Goal: Information Seeking & Learning: Learn about a topic

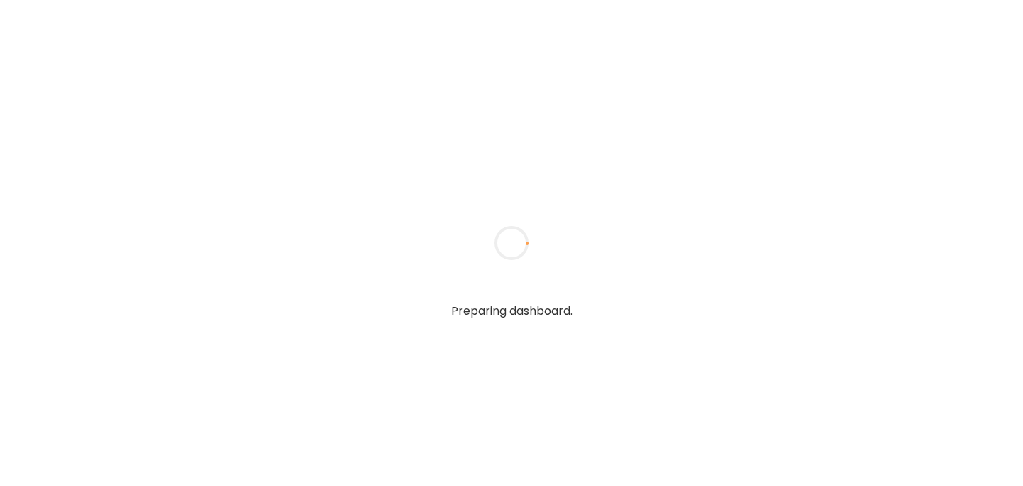
type input "******"
type input "**********"
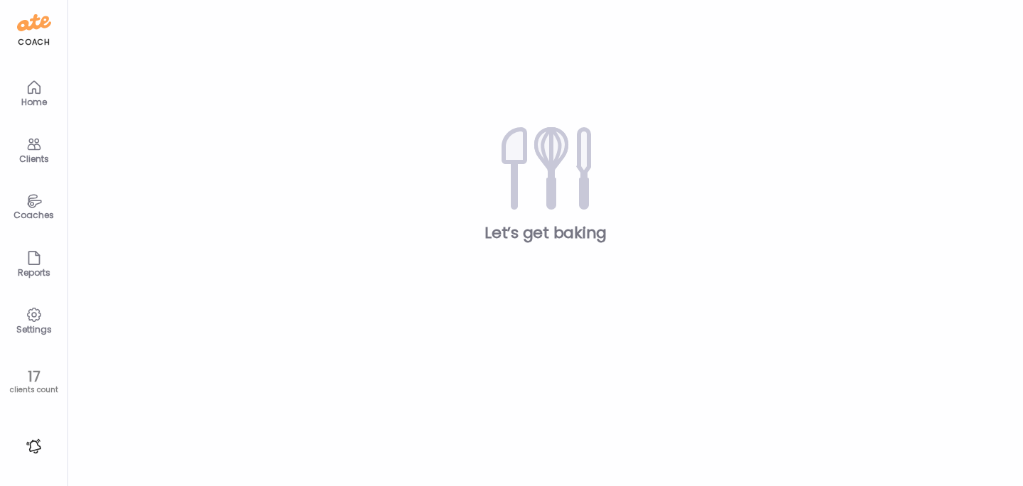
type input "**********"
click at [46, 155] on div "Clients" at bounding box center [34, 158] width 51 height 9
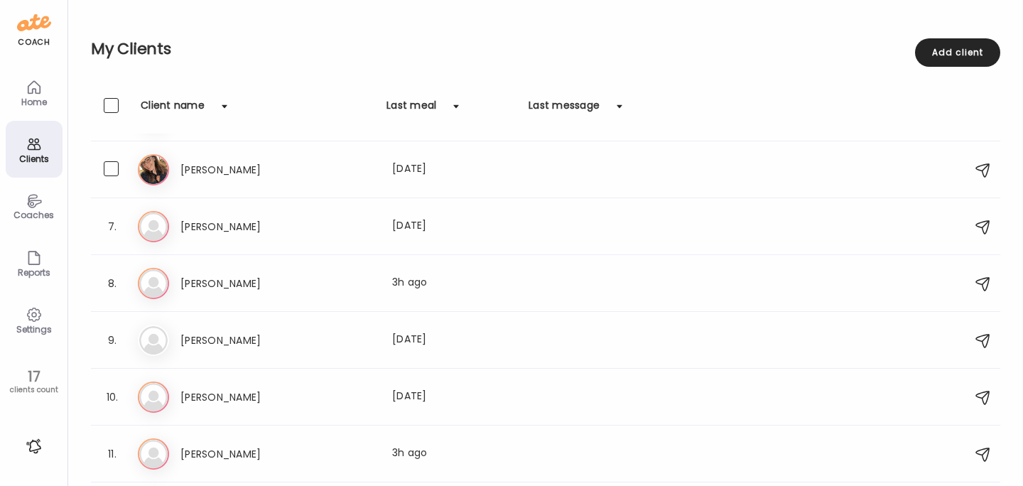
scroll to position [278, 0]
click at [198, 280] on h3 "[PERSON_NAME]" at bounding box center [243, 282] width 125 height 17
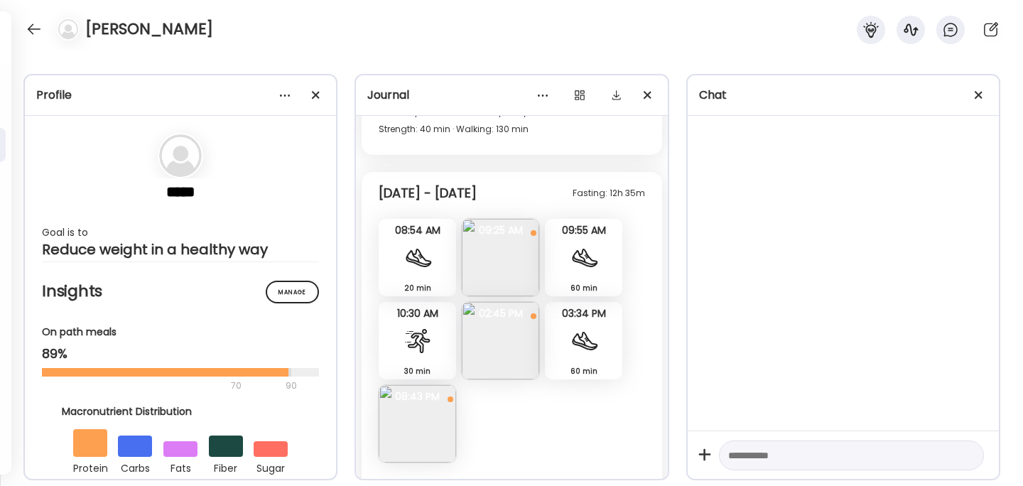
scroll to position [13626, 0]
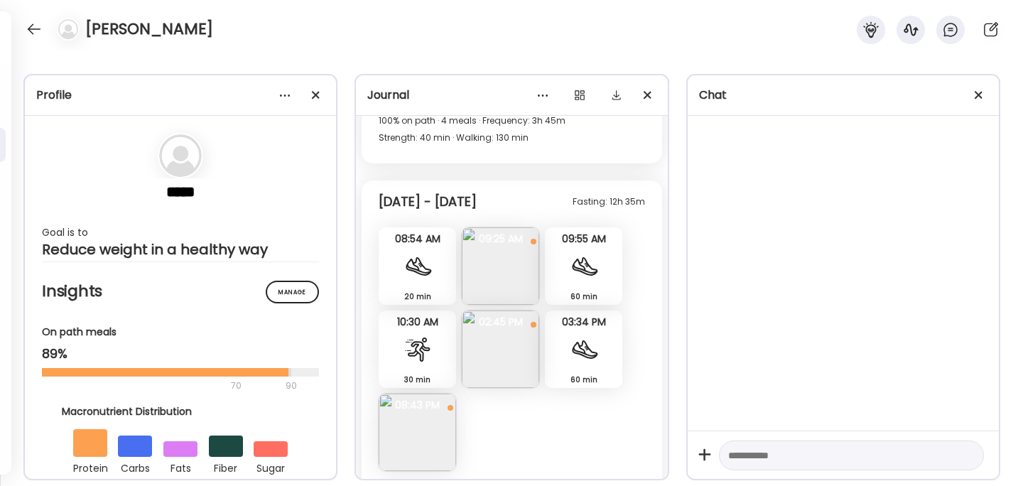
click at [505, 266] on img at bounding box center [500, 265] width 77 height 77
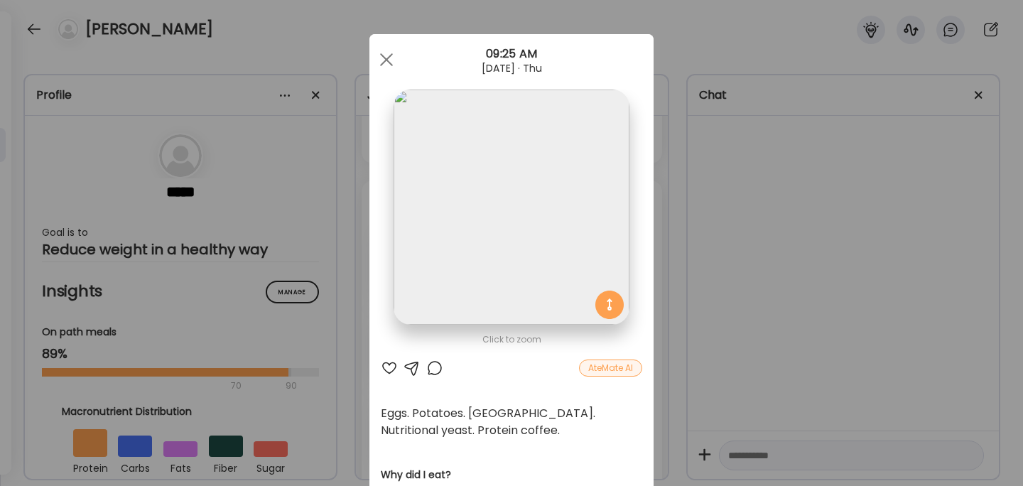
click at [753, 215] on div "Ate Coach Dashboard Wahoo! It’s official Take a moment to set up your Coach Pro…" at bounding box center [511, 243] width 1023 height 486
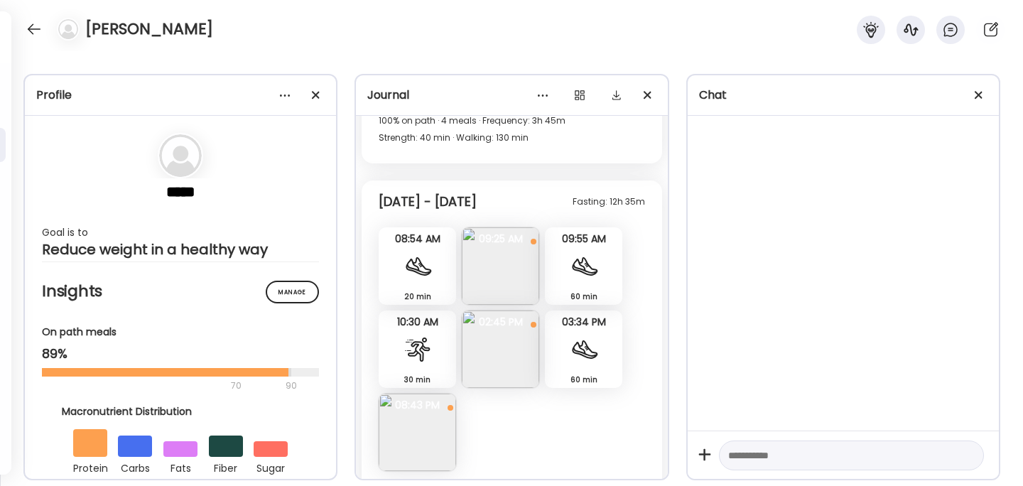
click at [501, 344] on img at bounding box center [500, 349] width 77 height 77
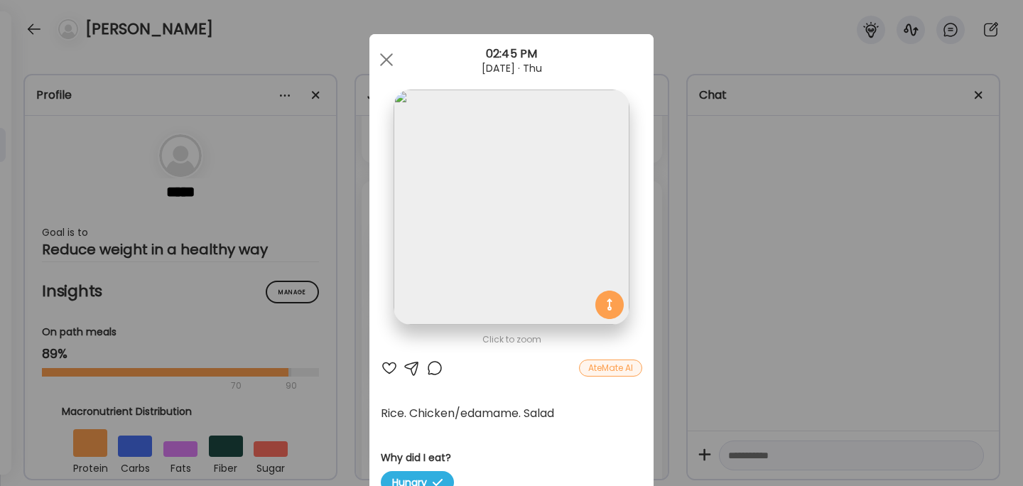
click at [770, 222] on div "Ate Coach Dashboard Wahoo! It’s official Take a moment to set up your Coach Pro…" at bounding box center [511, 243] width 1023 height 486
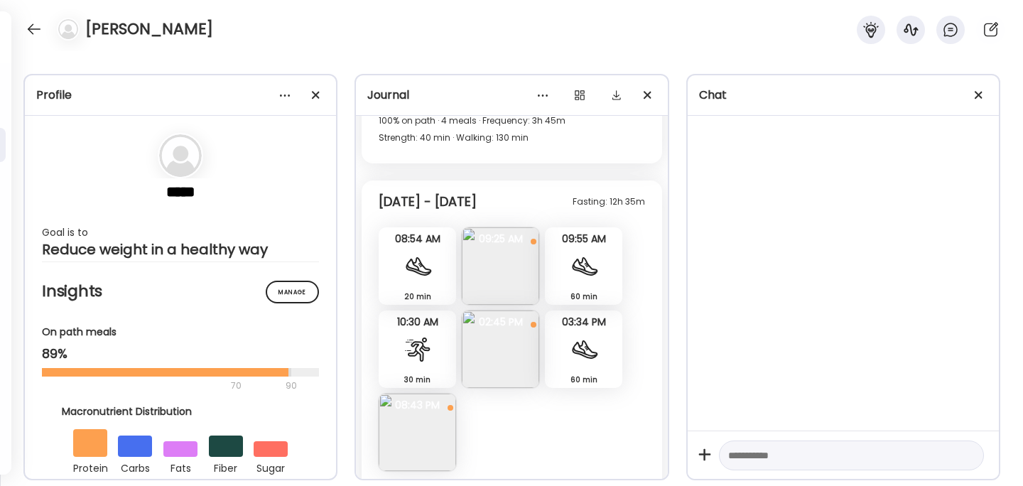
click at [405, 437] on img at bounding box center [417, 432] width 77 height 77
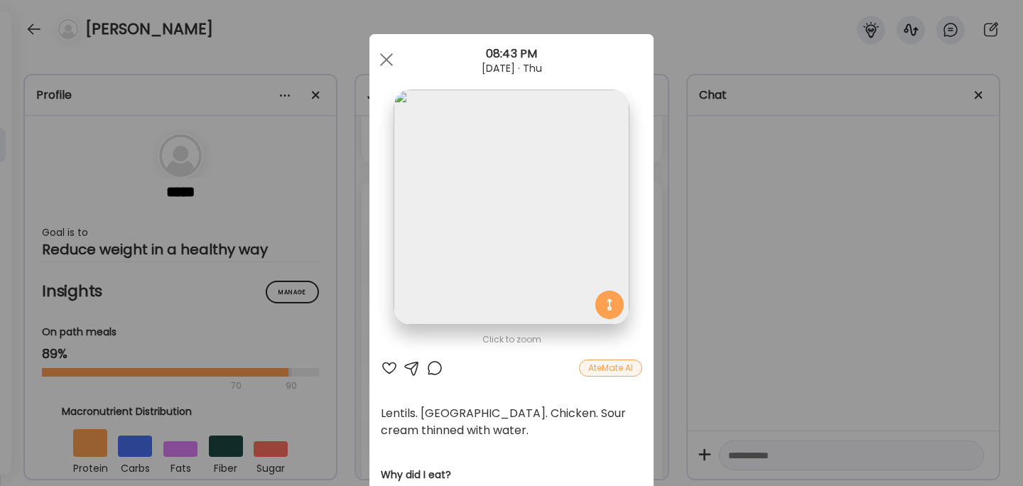
click at [776, 262] on div "Ate Coach Dashboard Wahoo! It’s official Take a moment to set up your Coach Pro…" at bounding box center [511, 243] width 1023 height 486
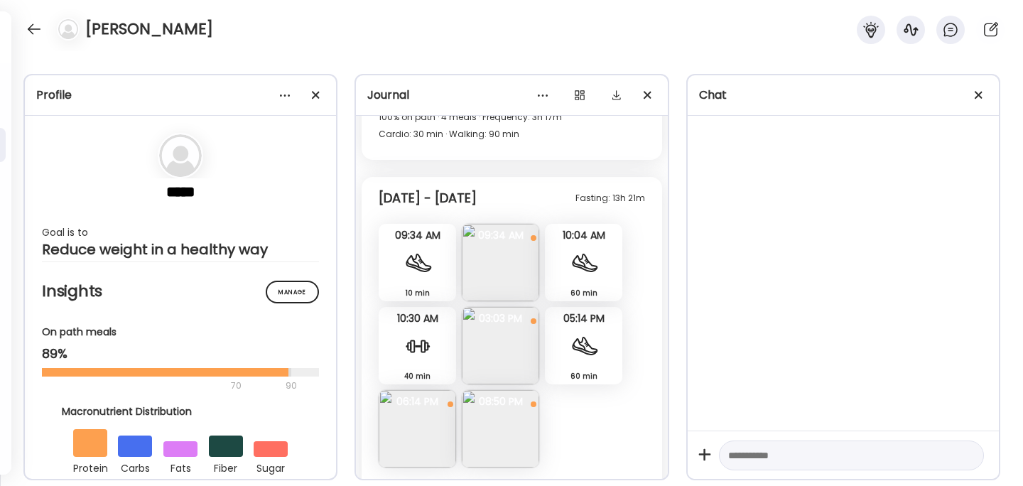
scroll to position [13252, 0]
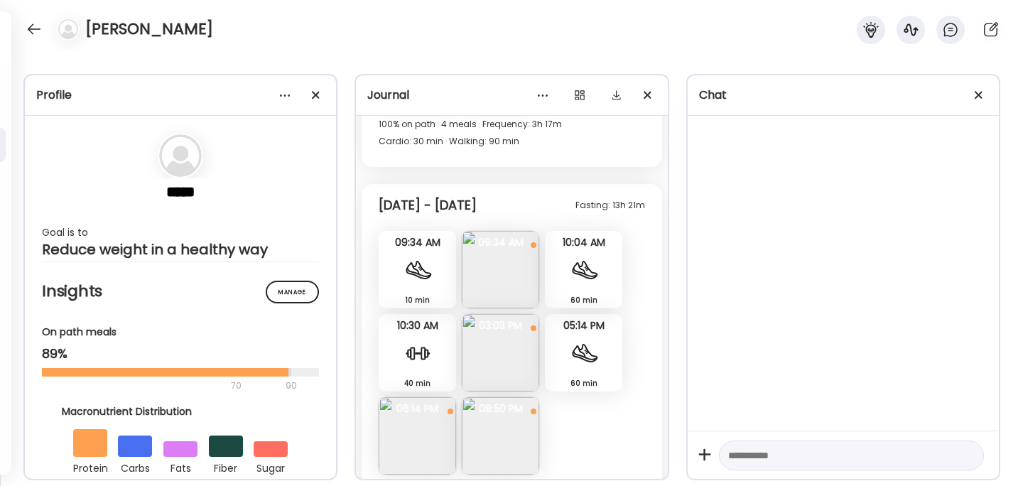
click at [509, 267] on img at bounding box center [500, 269] width 77 height 77
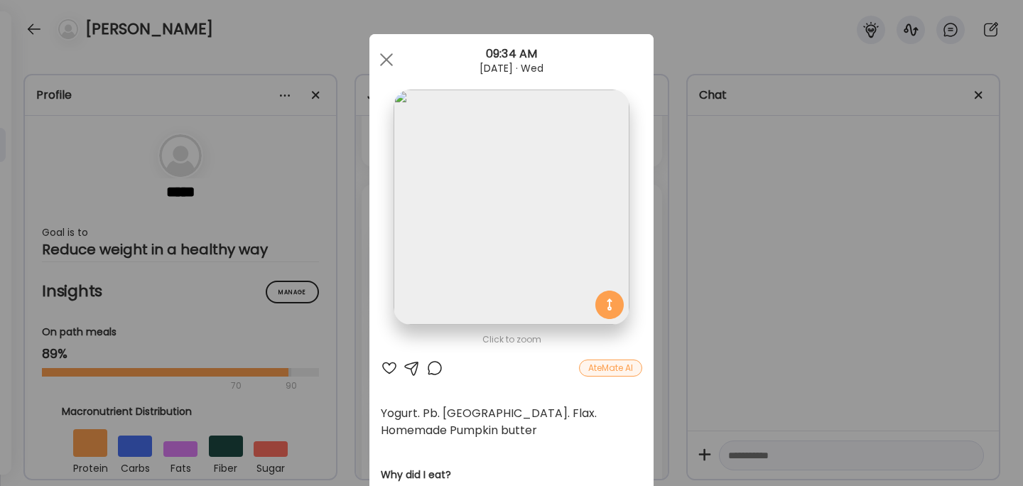
click at [837, 270] on div "Ate Coach Dashboard Wahoo! It’s official Take a moment to set up your Coach Pro…" at bounding box center [511, 243] width 1023 height 486
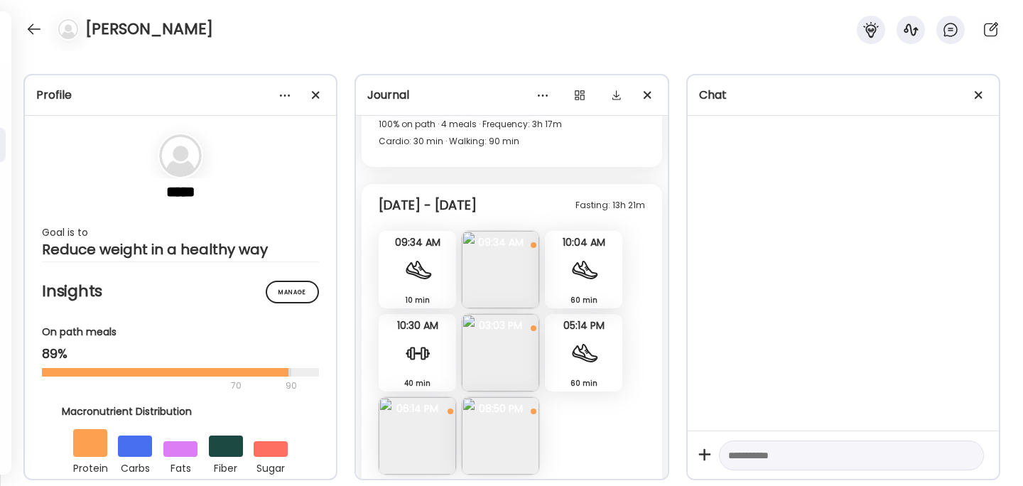
click at [500, 349] on img at bounding box center [500, 352] width 77 height 77
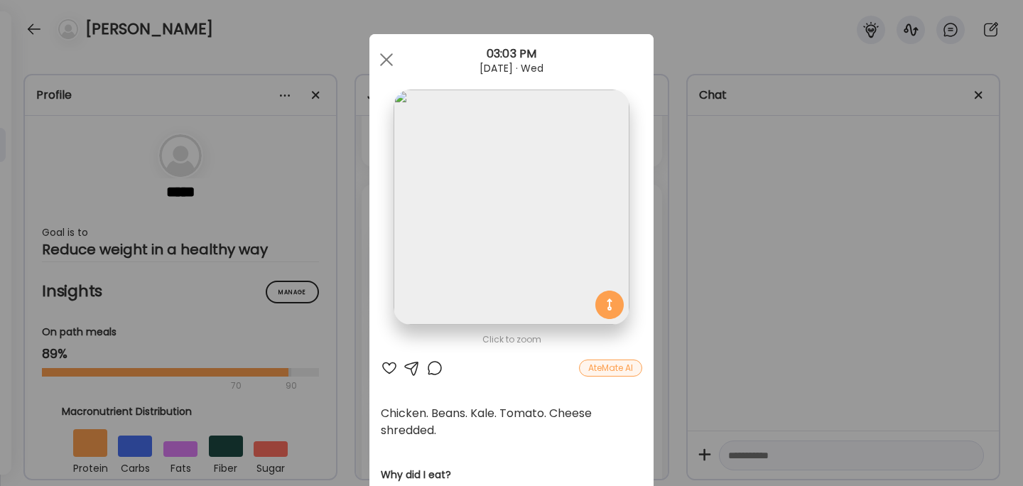
click at [776, 295] on div "Ate Coach Dashboard Wahoo! It’s official Take a moment to set up your Coach Pro…" at bounding box center [511, 243] width 1023 height 486
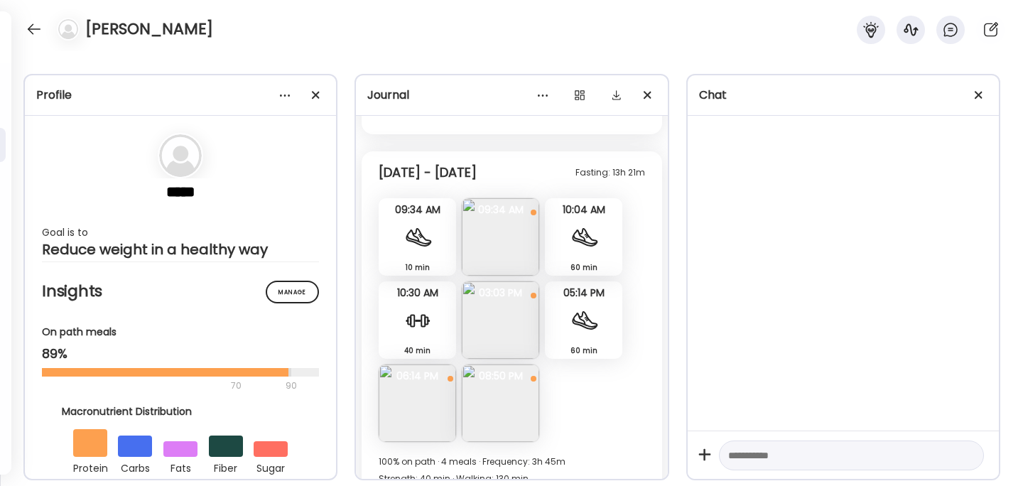
scroll to position [13298, 0]
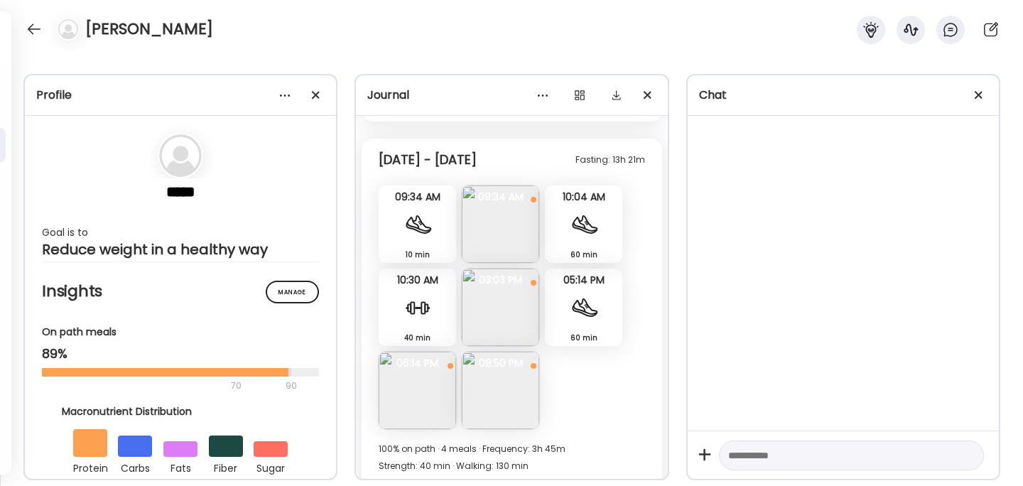
click at [495, 386] on img at bounding box center [500, 390] width 77 height 77
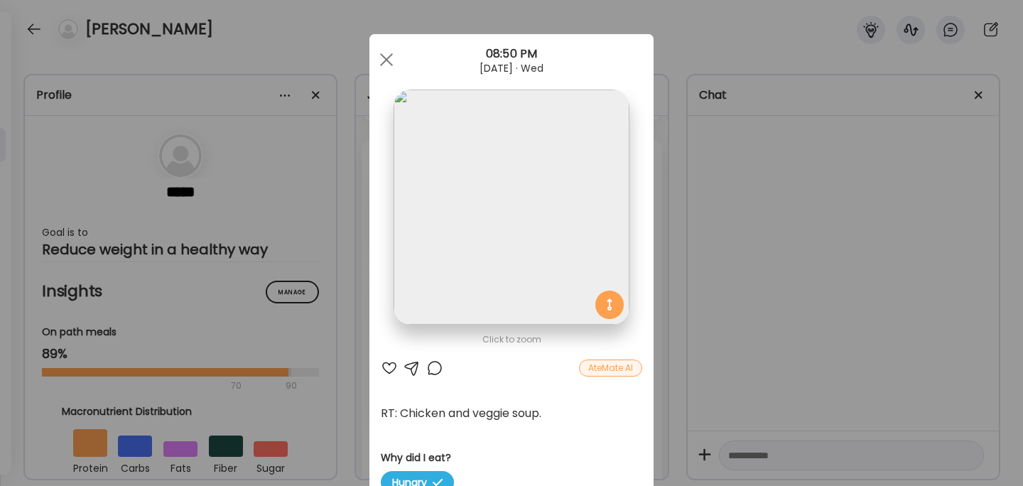
click at [760, 275] on div "Ate Coach Dashboard Wahoo! It’s official Take a moment to set up your Coach Pro…" at bounding box center [511, 243] width 1023 height 486
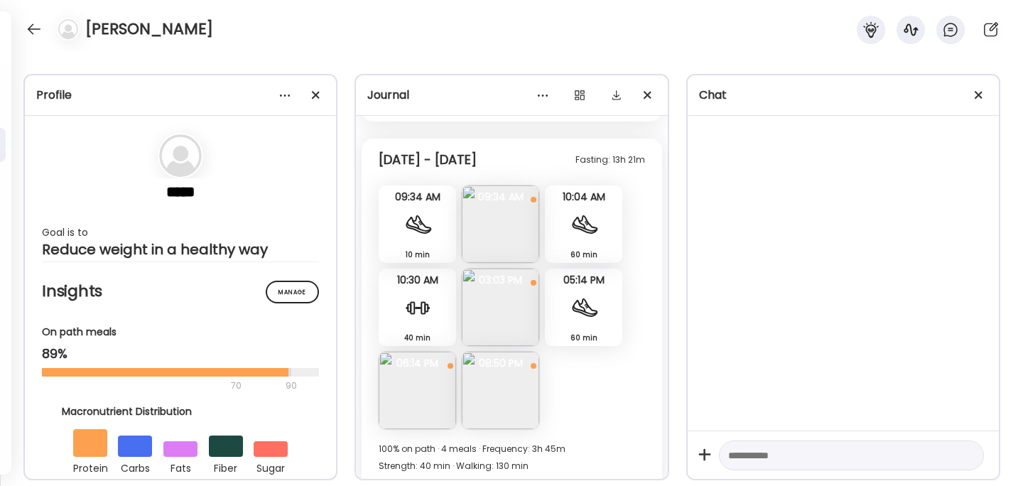
click at [409, 385] on img at bounding box center [417, 390] width 77 height 77
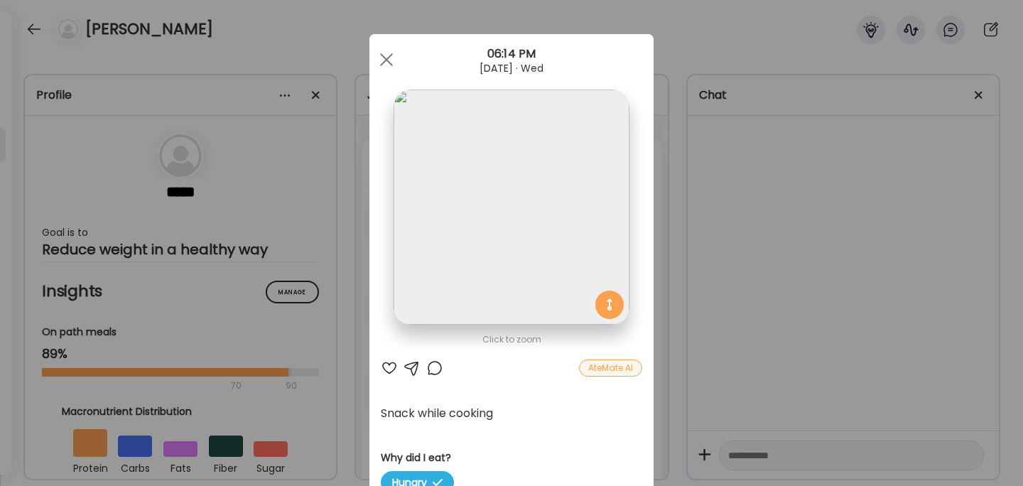
click at [747, 273] on div "Ate Coach Dashboard Wahoo! It’s official Take a moment to set up your Coach Pro…" at bounding box center [511, 243] width 1023 height 486
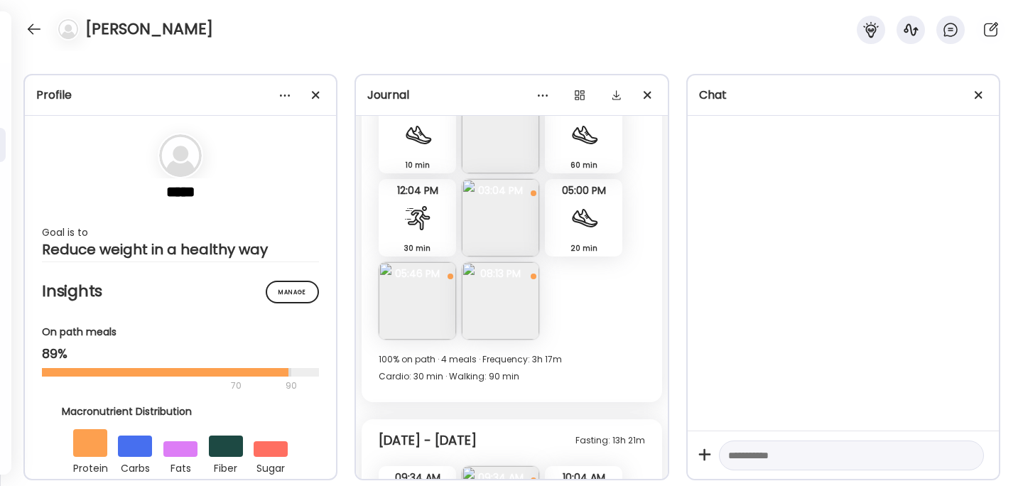
scroll to position [13016, 0]
click at [492, 300] on img at bounding box center [500, 301] width 77 height 77
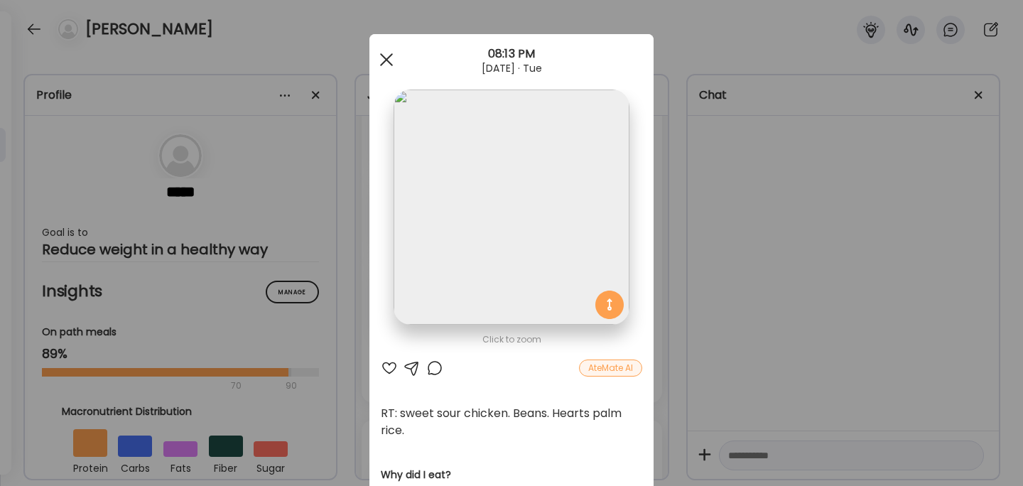
click at [385, 62] on div at bounding box center [386, 59] width 28 height 28
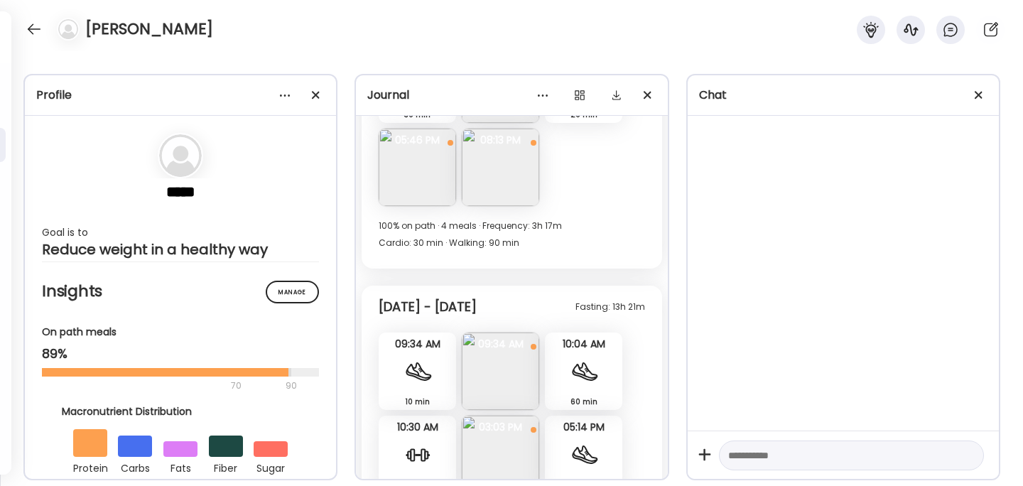
scroll to position [13157, 0]
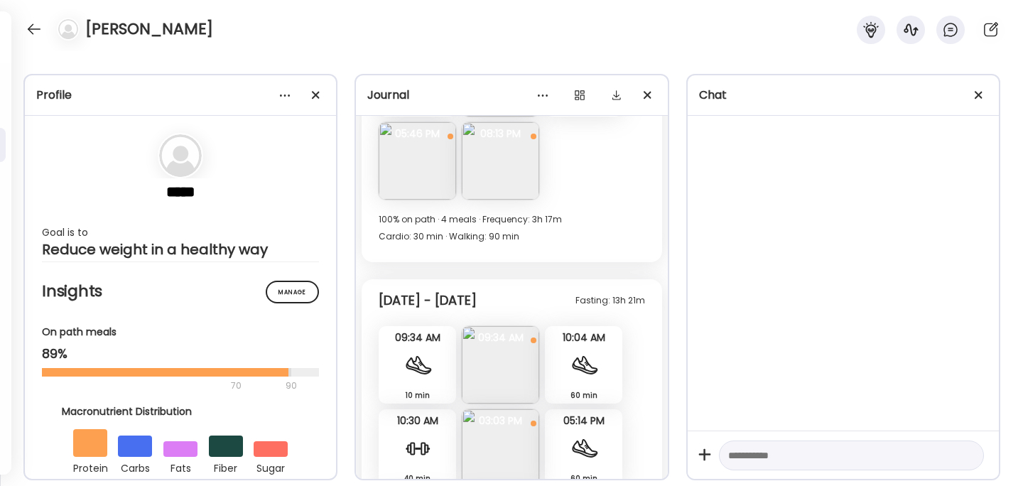
click at [504, 353] on img at bounding box center [500, 364] width 77 height 77
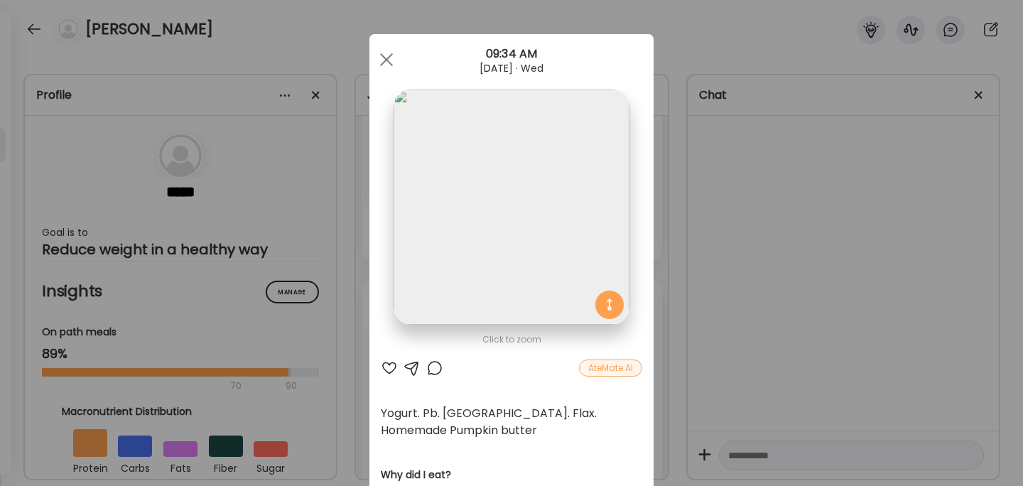
click at [765, 262] on div "Ate Coach Dashboard Wahoo! It’s official Take a moment to set up your Coach Pro…" at bounding box center [511, 243] width 1023 height 486
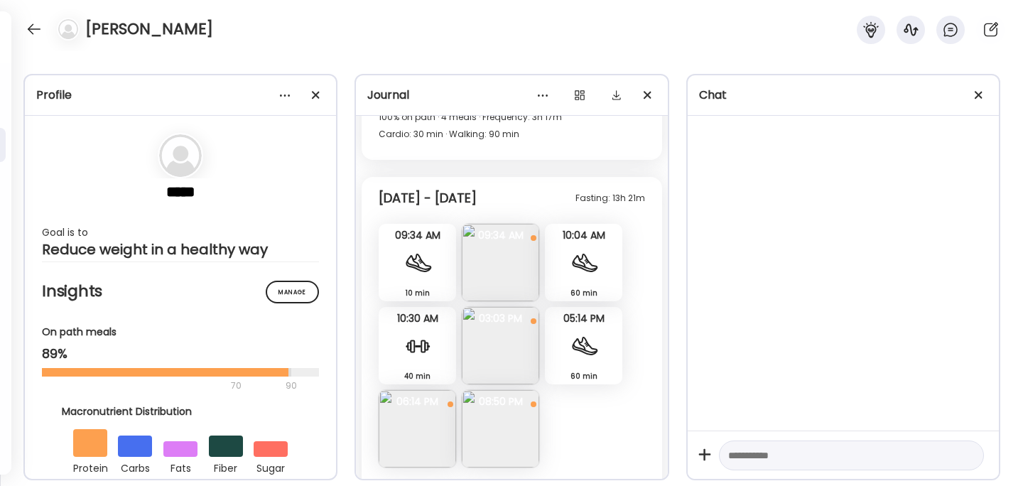
scroll to position [13261, 0]
click at [480, 350] on img at bounding box center [500, 343] width 77 height 77
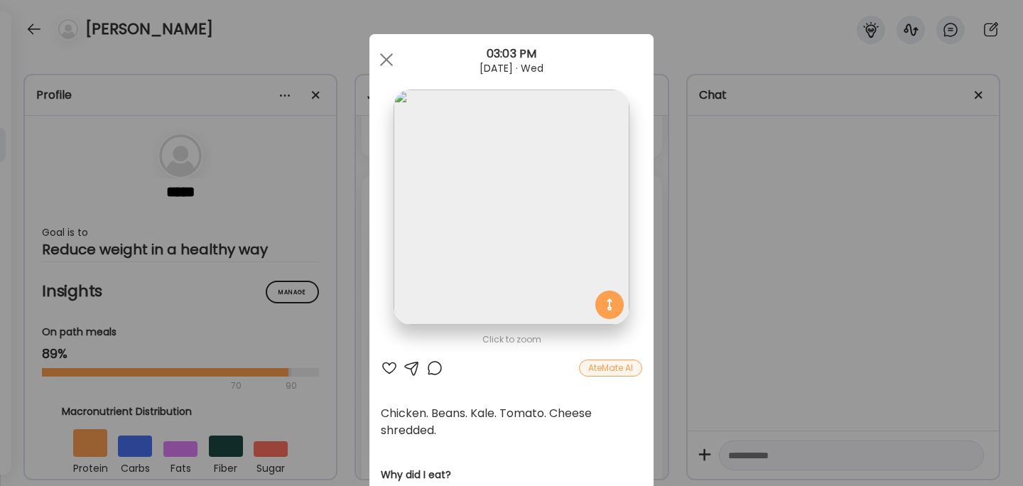
click at [746, 234] on div "Ate Coach Dashboard Wahoo! It’s official Take a moment to set up your Coach Pro…" at bounding box center [511, 243] width 1023 height 486
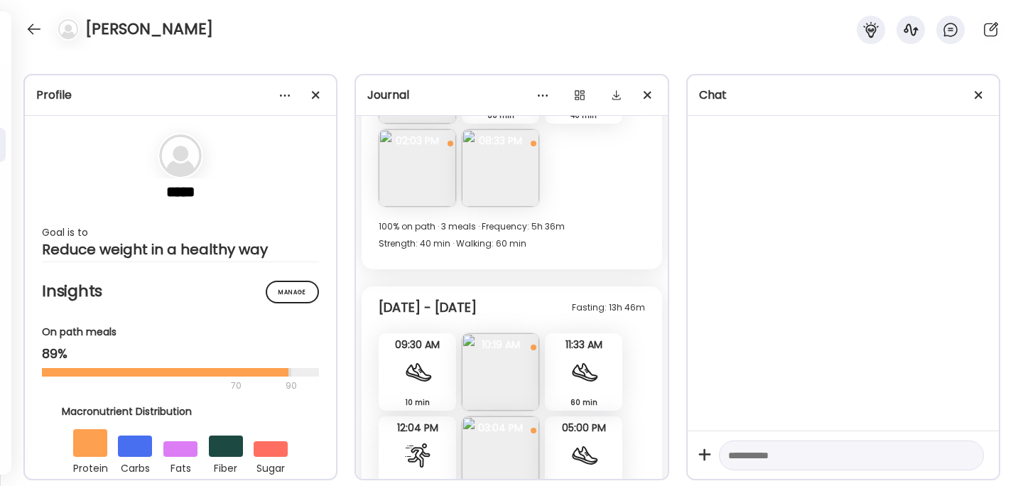
scroll to position [12780, 0]
click at [507, 371] on img at bounding box center [500, 371] width 77 height 77
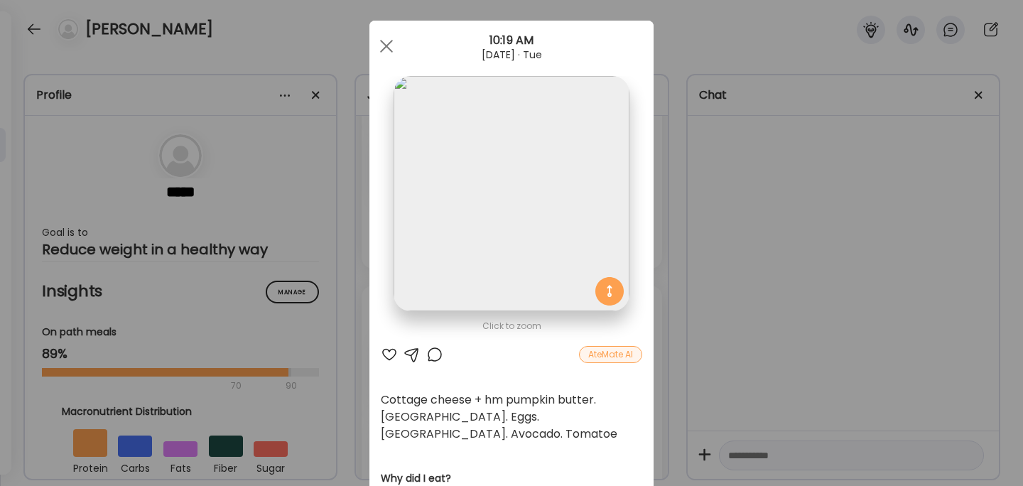
scroll to position [18, 0]
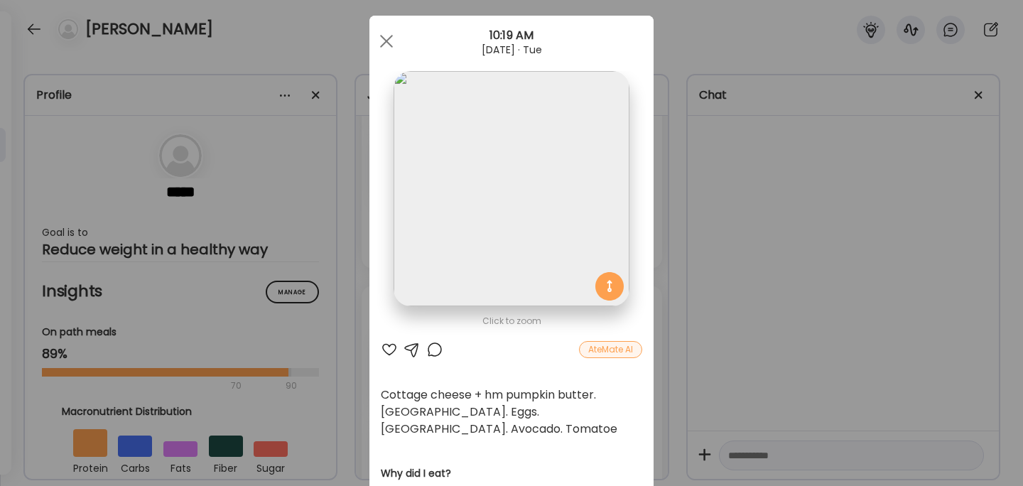
click at [756, 254] on div "Ate Coach Dashboard Wahoo! It’s official Take a moment to set up your Coach Pro…" at bounding box center [511, 243] width 1023 height 486
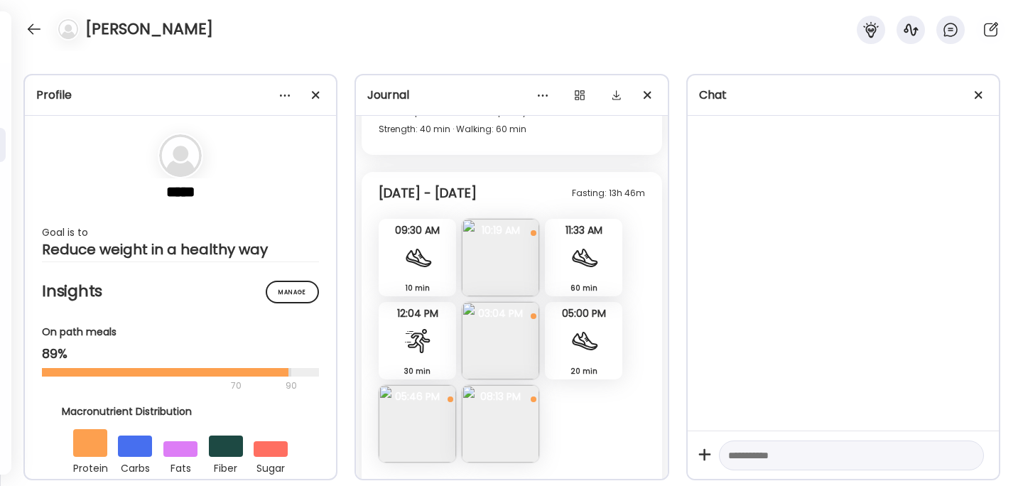
scroll to position [12896, 0]
click at [498, 353] on img at bounding box center [500, 338] width 77 height 77
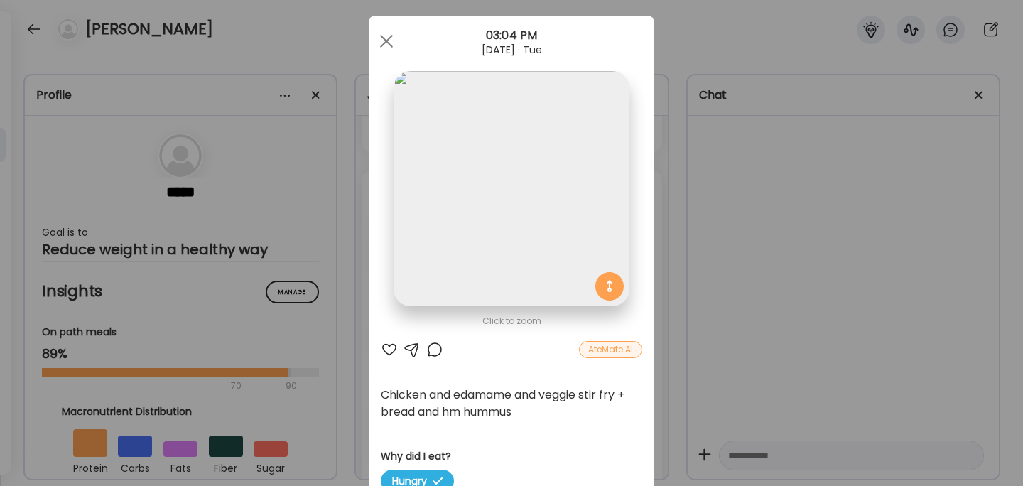
click at [751, 313] on div "Ate Coach Dashboard Wahoo! It’s official Take a moment to set up your Coach Pro…" at bounding box center [511, 243] width 1023 height 486
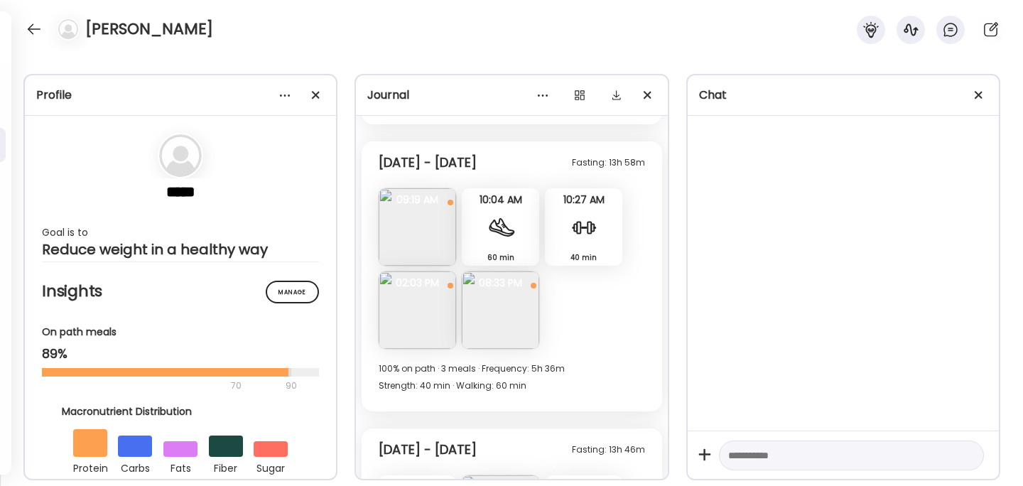
scroll to position [12638, 0]
click at [418, 318] on img at bounding box center [417, 309] width 77 height 77
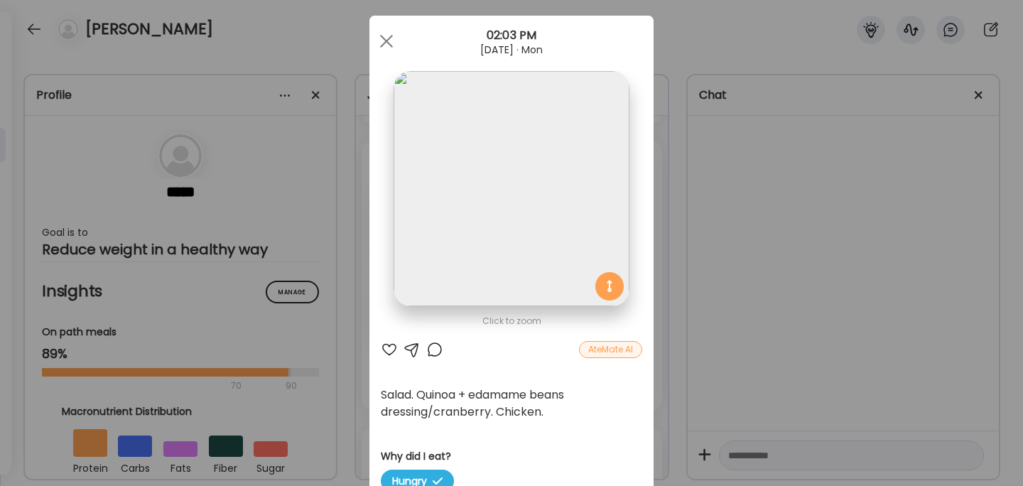
click at [741, 290] on div "Ate Coach Dashboard Wahoo! It’s official Take a moment to set up your Coach Pro…" at bounding box center [511, 243] width 1023 height 486
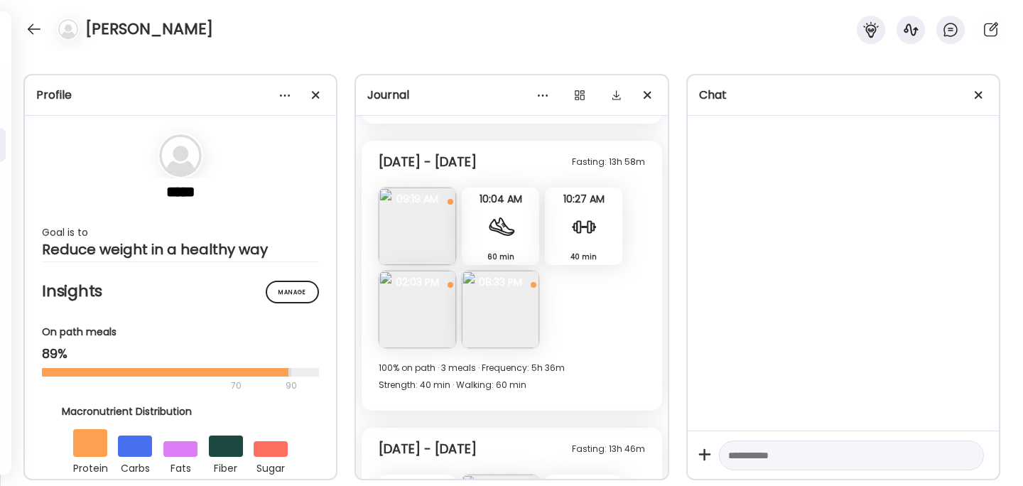
click at [499, 303] on img at bounding box center [500, 309] width 77 height 77
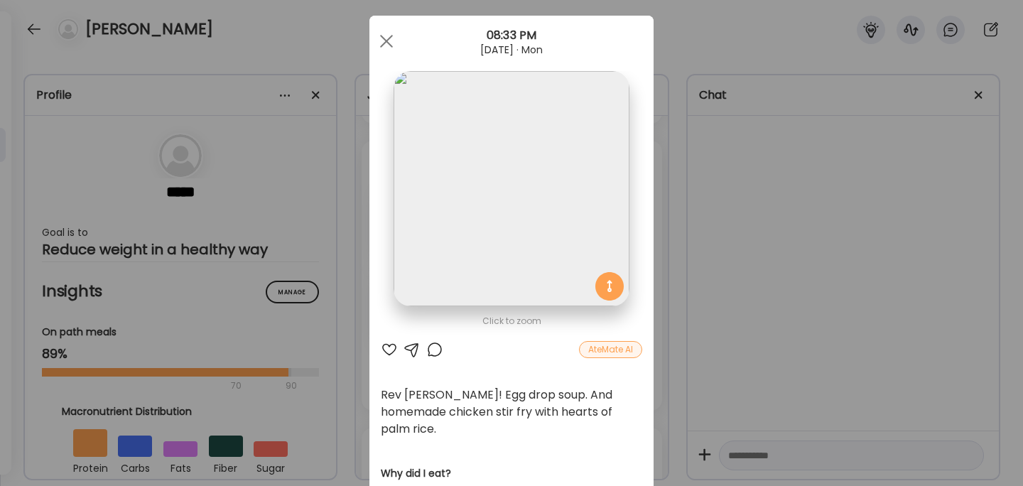
click at [760, 243] on div "Ate Coach Dashboard Wahoo! It’s official Take a moment to set up your Coach Pro…" at bounding box center [511, 243] width 1023 height 486
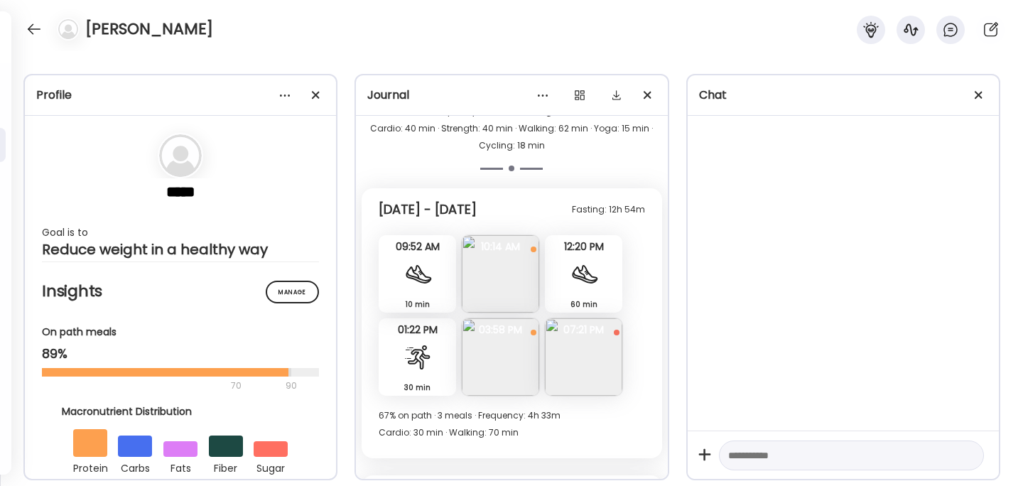
scroll to position [12304, 0]
click at [503, 270] on img at bounding box center [500, 273] width 77 height 77
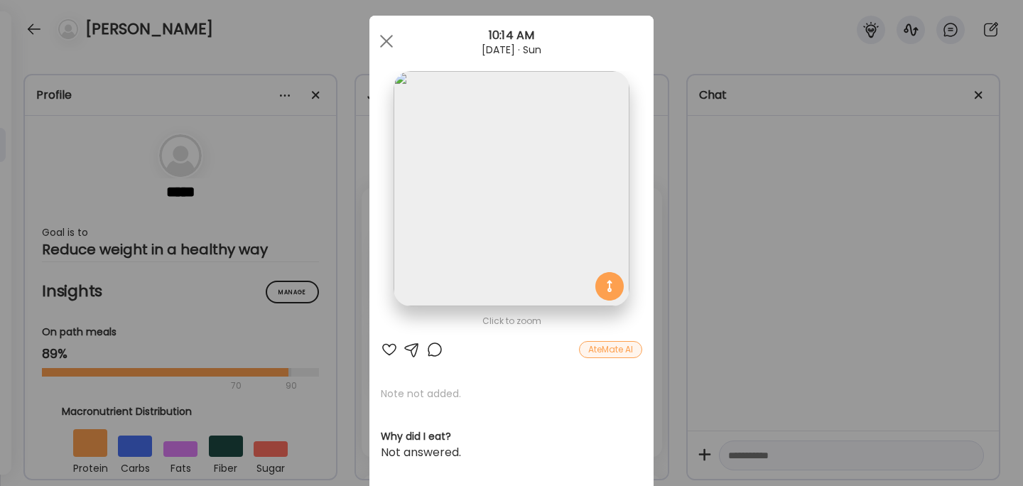
click at [768, 269] on div "Ate Coach Dashboard Wahoo! It’s official Take a moment to set up your Coach Pro…" at bounding box center [511, 243] width 1023 height 486
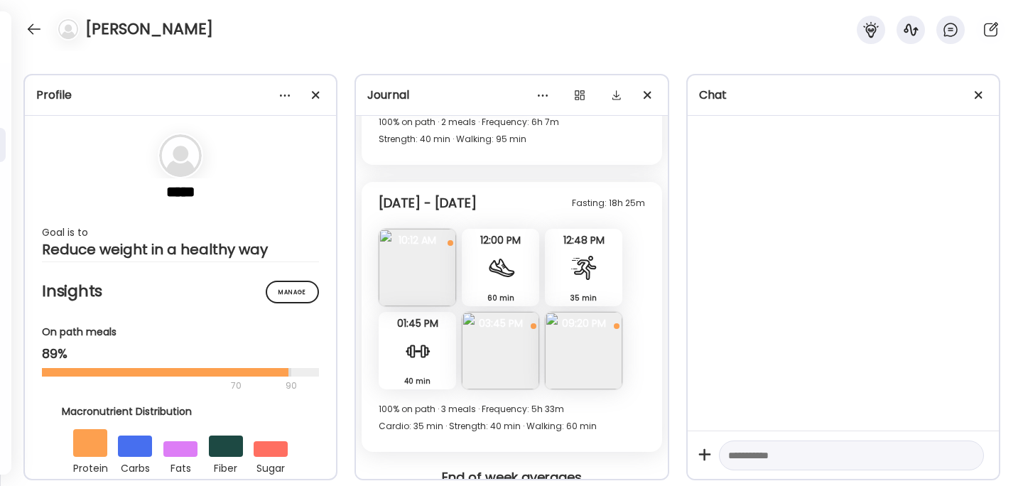
scroll to position [11882, 0]
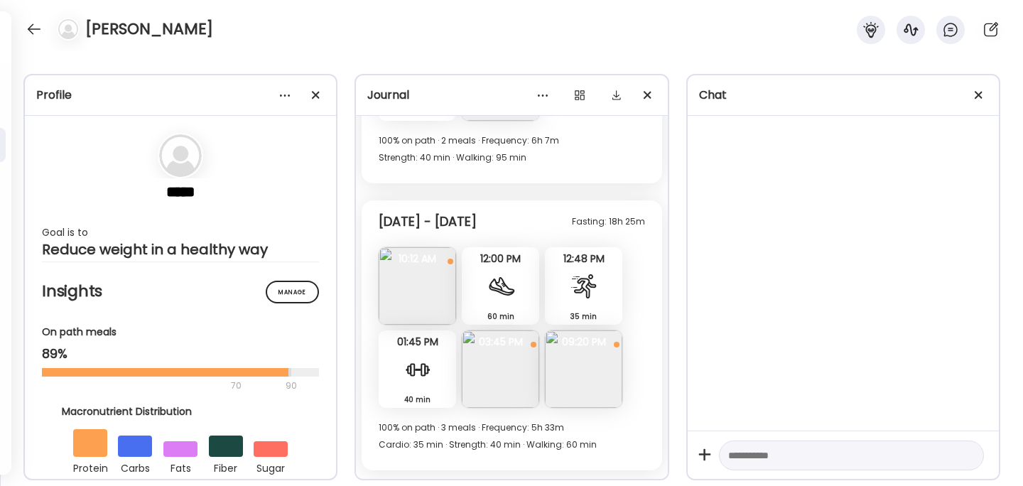
click at [508, 392] on img at bounding box center [500, 369] width 77 height 77
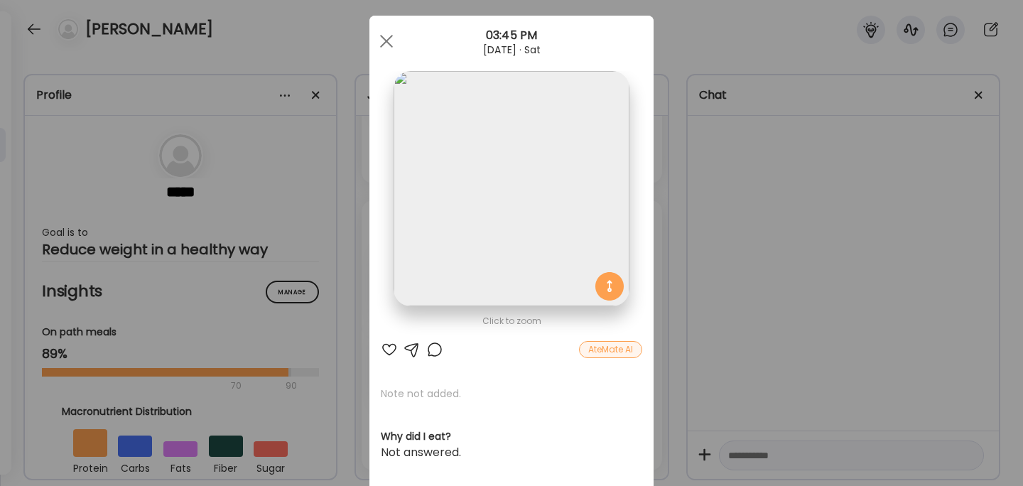
click at [790, 266] on div "Ate Coach Dashboard Wahoo! It’s official Take a moment to set up your Coach Pro…" at bounding box center [511, 243] width 1023 height 486
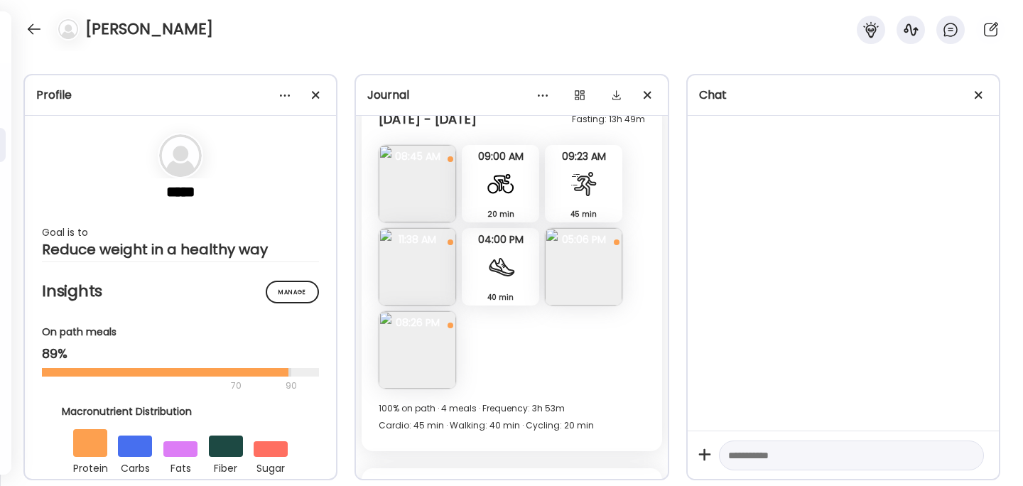
scroll to position [11321, 0]
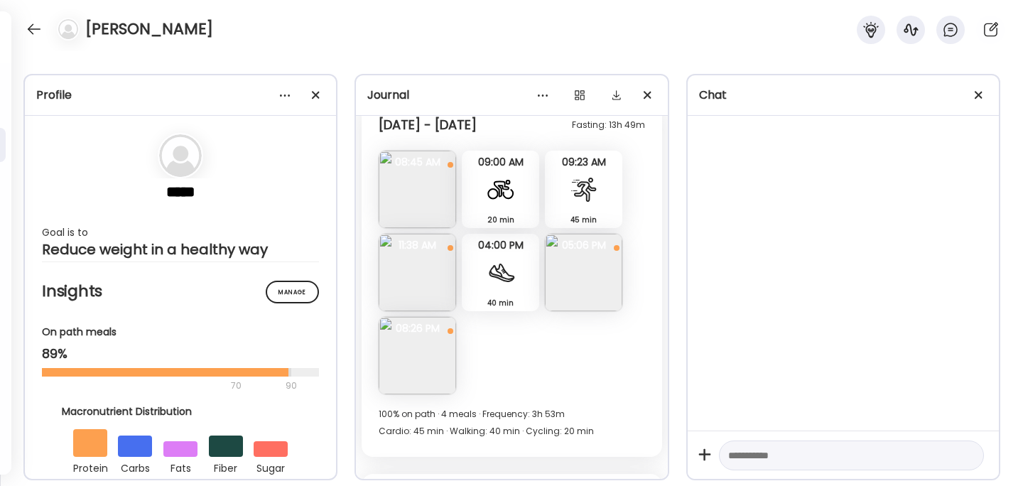
click at [408, 365] on img at bounding box center [417, 355] width 77 height 77
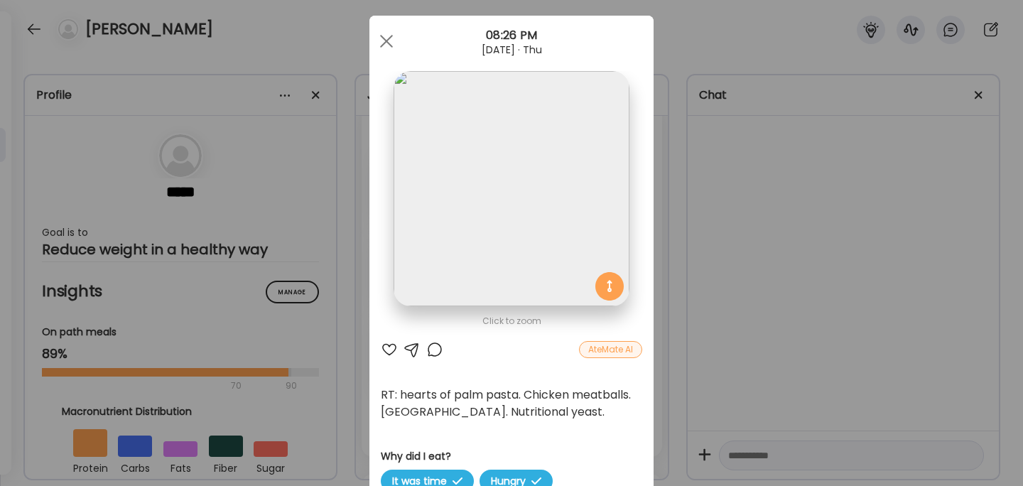
click at [738, 340] on div "Ate Coach Dashboard Wahoo! It’s official Take a moment to set up your Coach Pro…" at bounding box center [511, 243] width 1023 height 486
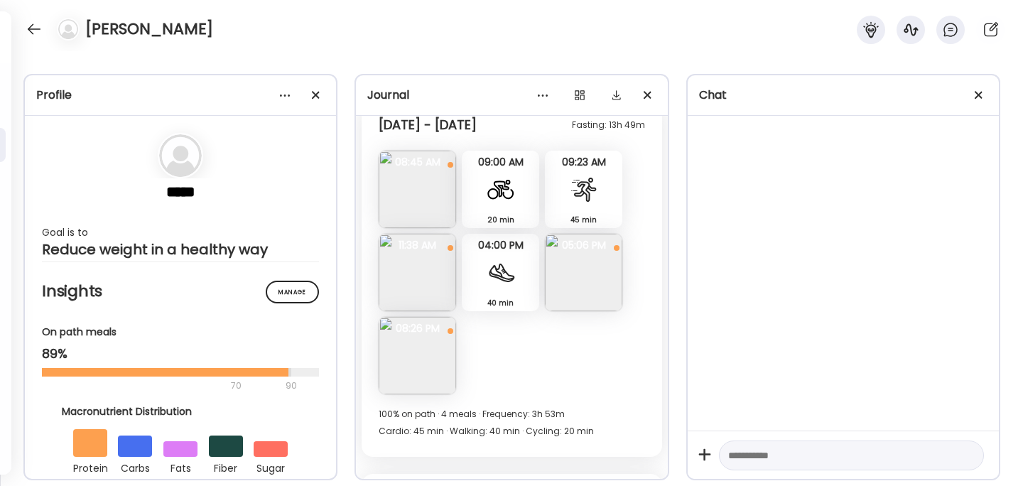
click at [428, 289] on img at bounding box center [417, 272] width 77 height 77
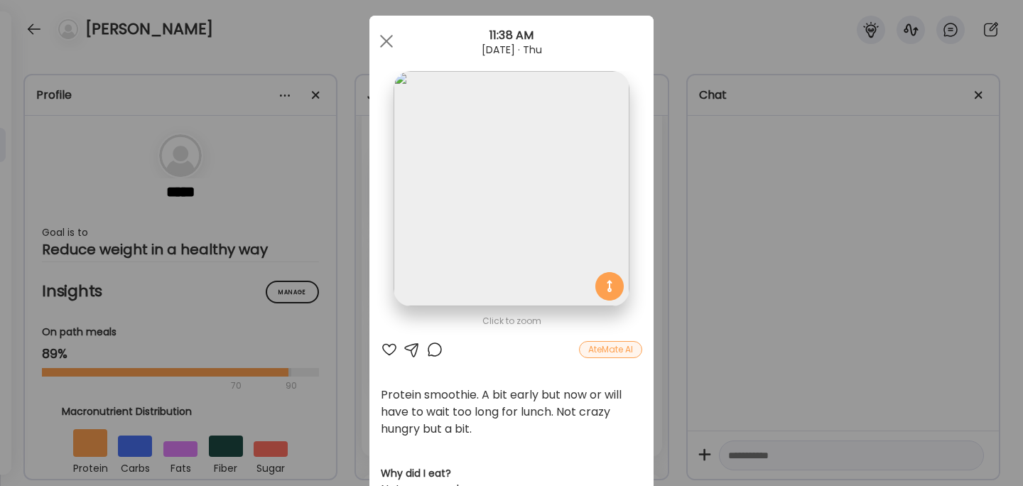
click at [756, 304] on div "Ate Coach Dashboard Wahoo! It’s official Take a moment to set up your Coach Pro…" at bounding box center [511, 243] width 1023 height 486
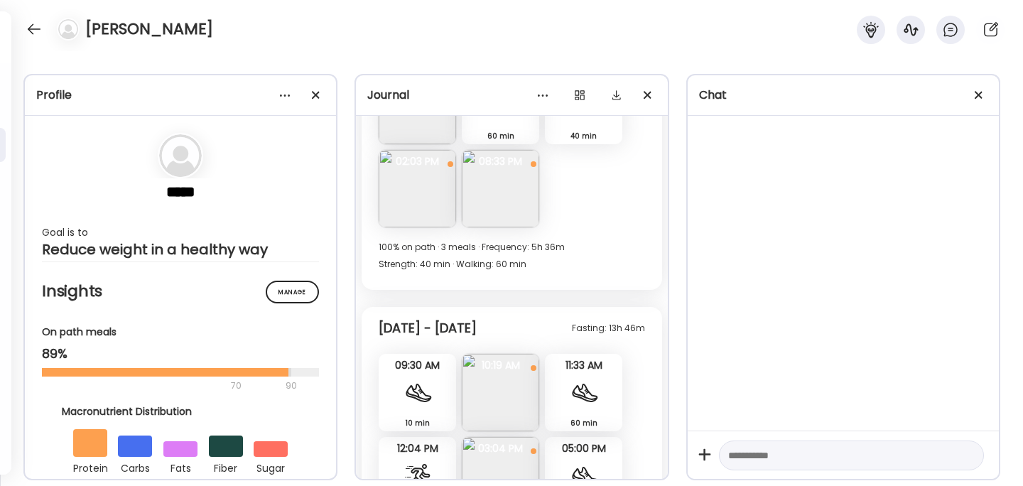
scroll to position [12761, 0]
click at [405, 178] on img at bounding box center [417, 186] width 77 height 77
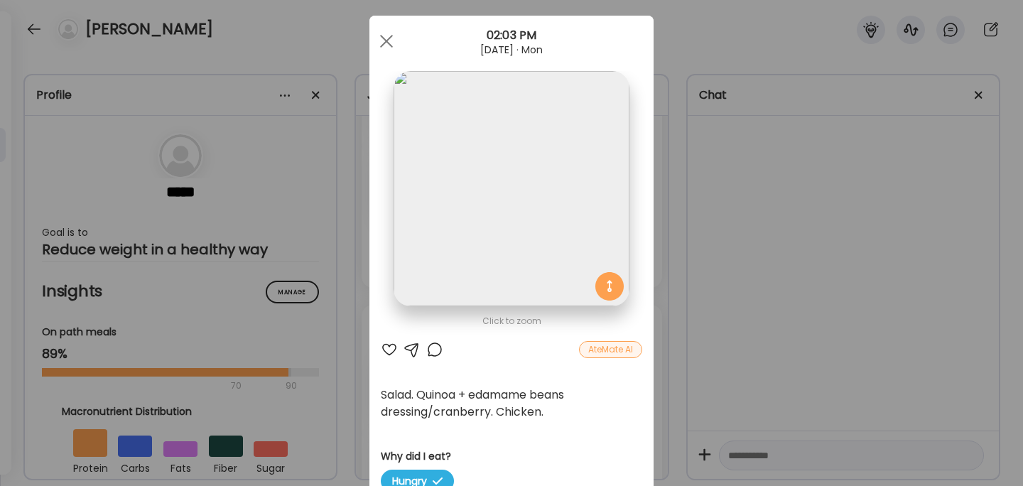
click at [773, 247] on div "Ate Coach Dashboard Wahoo! It’s official Take a moment to set up your Coach Pro…" at bounding box center [511, 243] width 1023 height 486
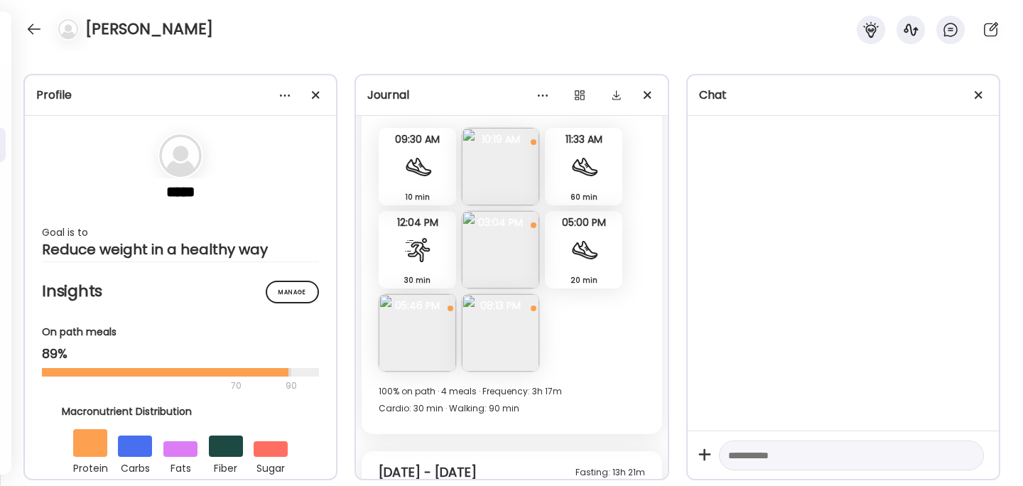
scroll to position [12993, 0]
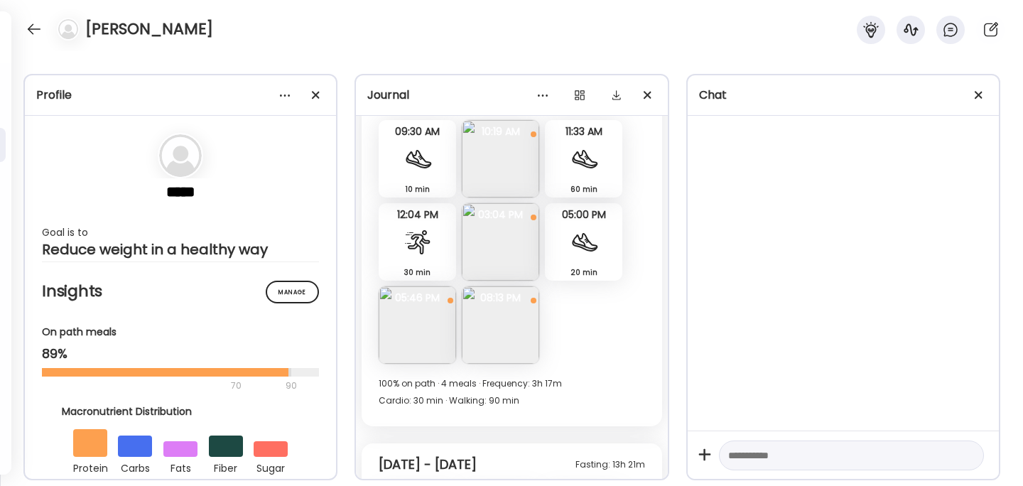
click at [509, 264] on img at bounding box center [500, 241] width 77 height 77
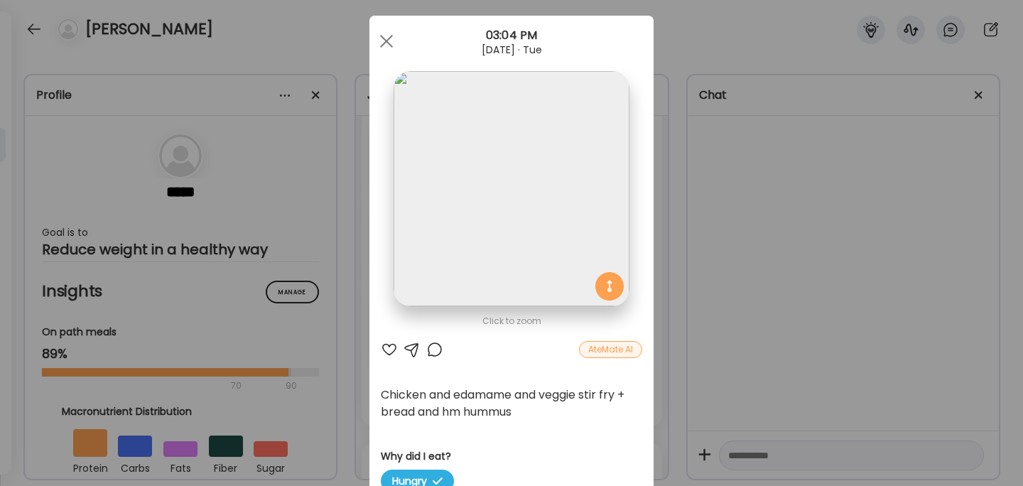
click at [757, 287] on div "Ate Coach Dashboard Wahoo! It’s official Take a moment to set up your Coach Pro…" at bounding box center [511, 243] width 1023 height 486
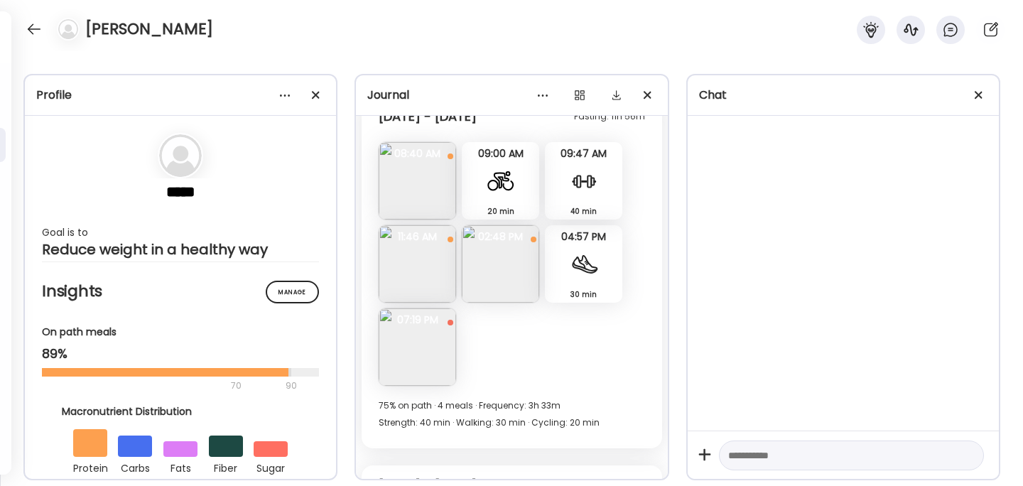
scroll to position [14082, 0]
click at [433, 264] on img at bounding box center [417, 263] width 77 height 77
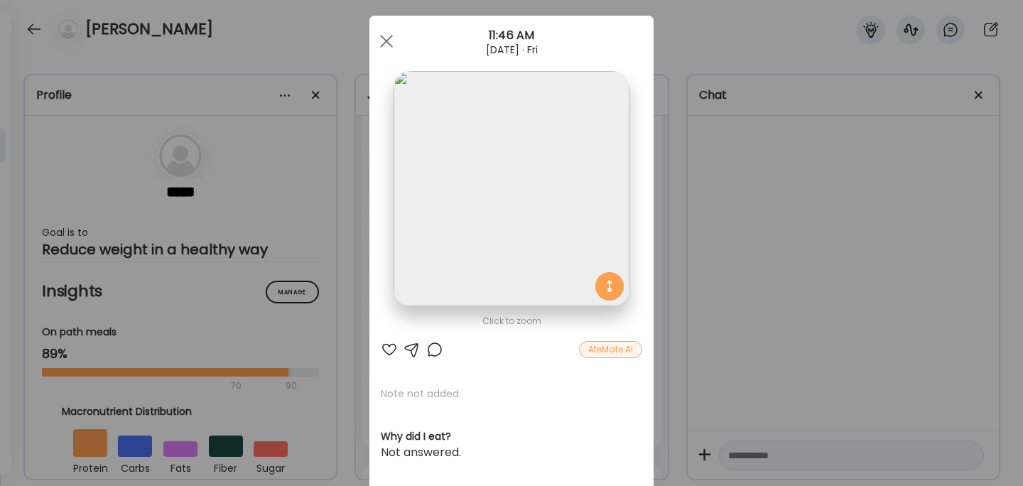
click at [776, 256] on div "Ate Coach Dashboard Wahoo! It’s official Take a moment to set up your Coach Pro…" at bounding box center [511, 243] width 1023 height 486
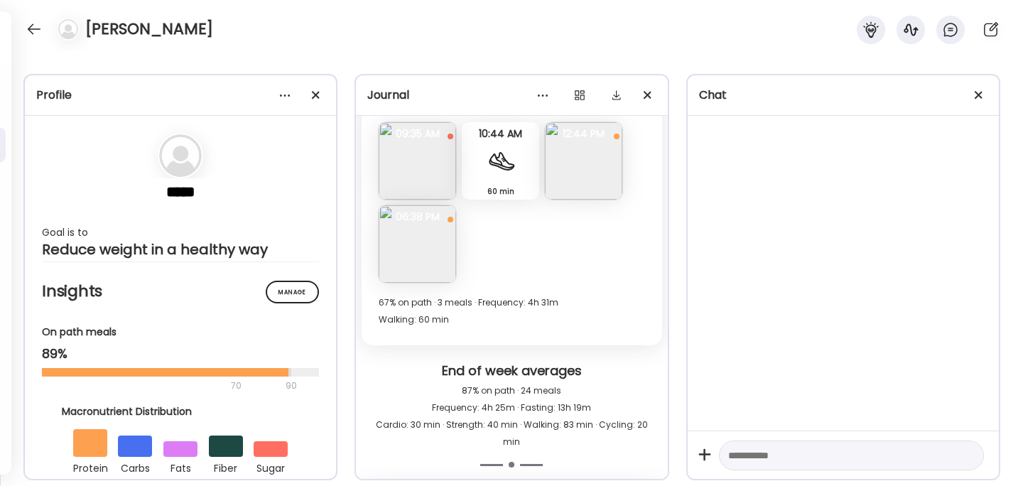
scroll to position [14472, 0]
click at [411, 252] on img at bounding box center [417, 243] width 77 height 77
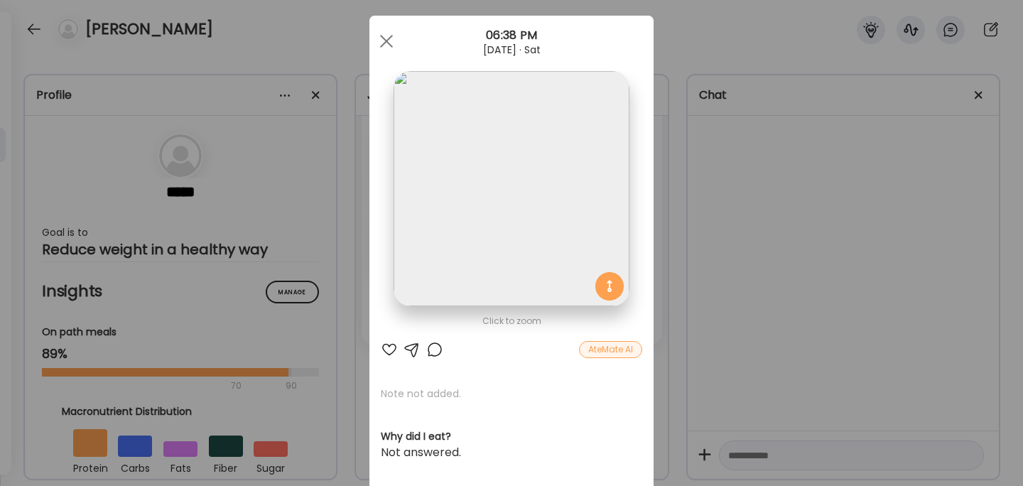
click at [775, 248] on div "Ate Coach Dashboard Wahoo! It’s official Take a moment to set up your Coach Pro…" at bounding box center [511, 243] width 1023 height 486
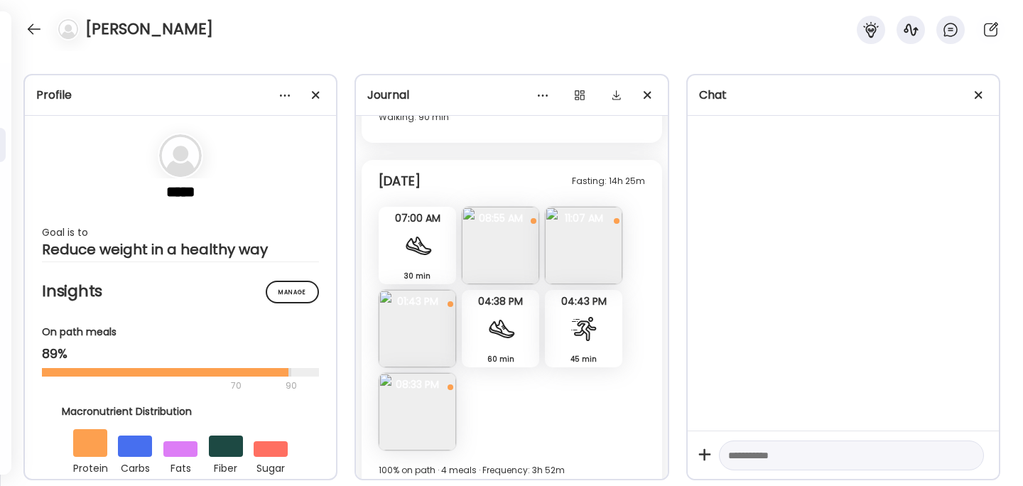
scroll to position [15085, 0]
click at [424, 391] on img at bounding box center [417, 410] width 77 height 77
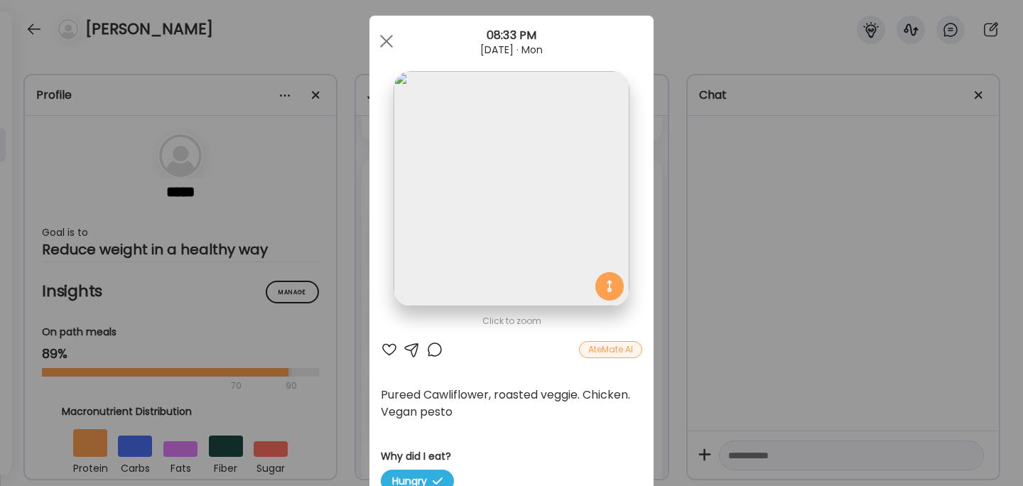
click at [784, 295] on div "Ate Coach Dashboard Wahoo! It’s official Take a moment to set up your Coach Pro…" at bounding box center [511, 243] width 1023 height 486
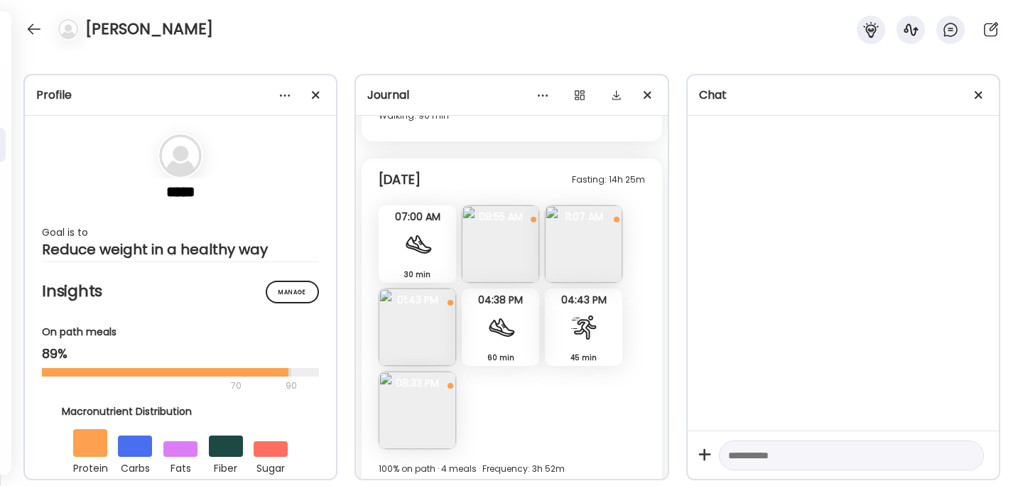
scroll to position [15293, 0]
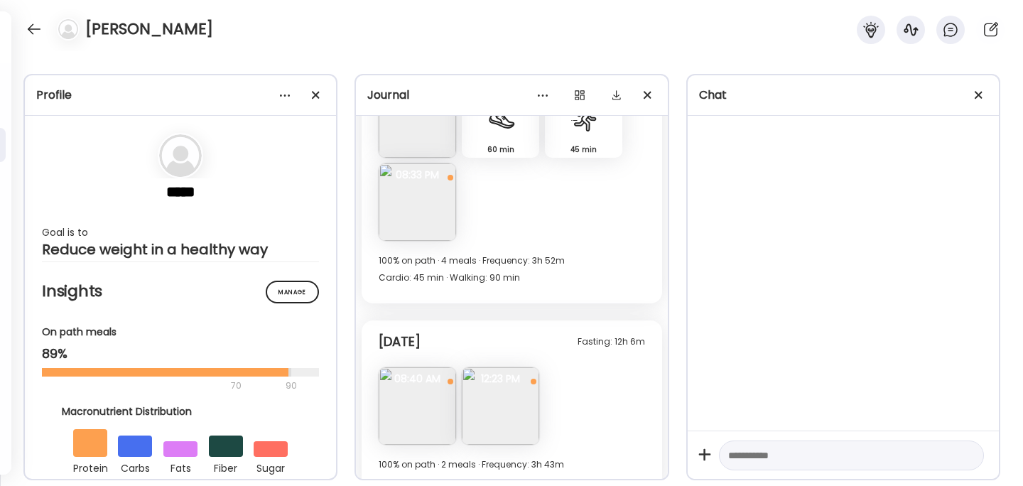
click at [506, 387] on img at bounding box center [500, 405] width 77 height 77
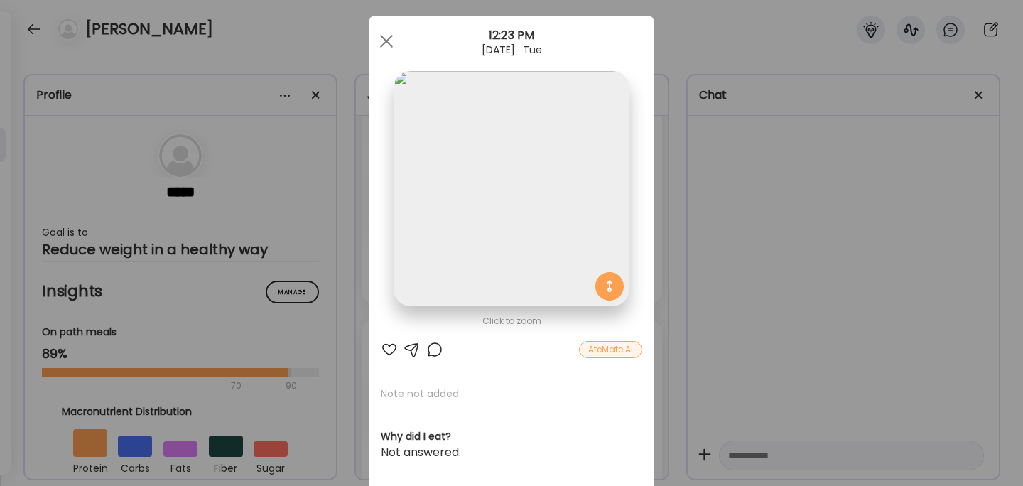
click at [761, 303] on div "Ate Coach Dashboard Wahoo! It’s official Take a moment to set up your Coach Pro…" at bounding box center [511, 243] width 1023 height 486
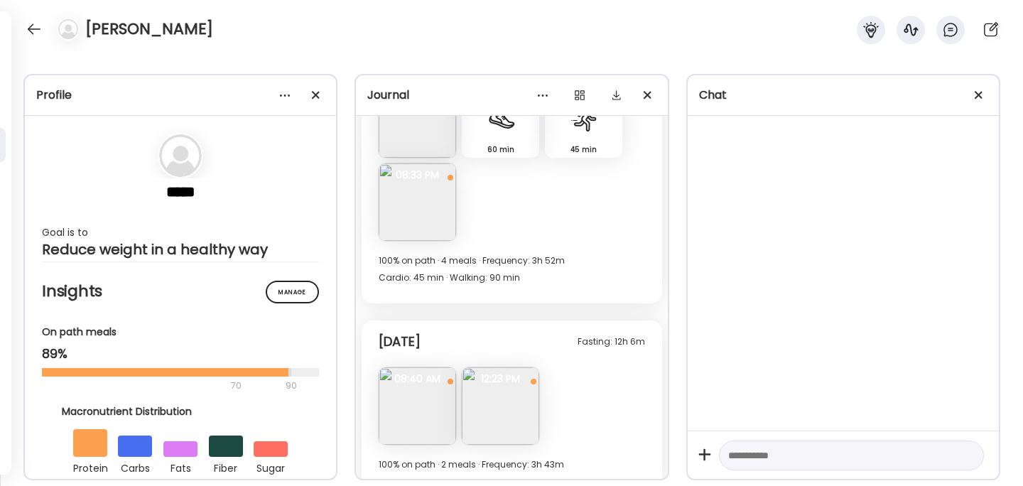
click at [411, 404] on img at bounding box center [417, 405] width 77 height 77
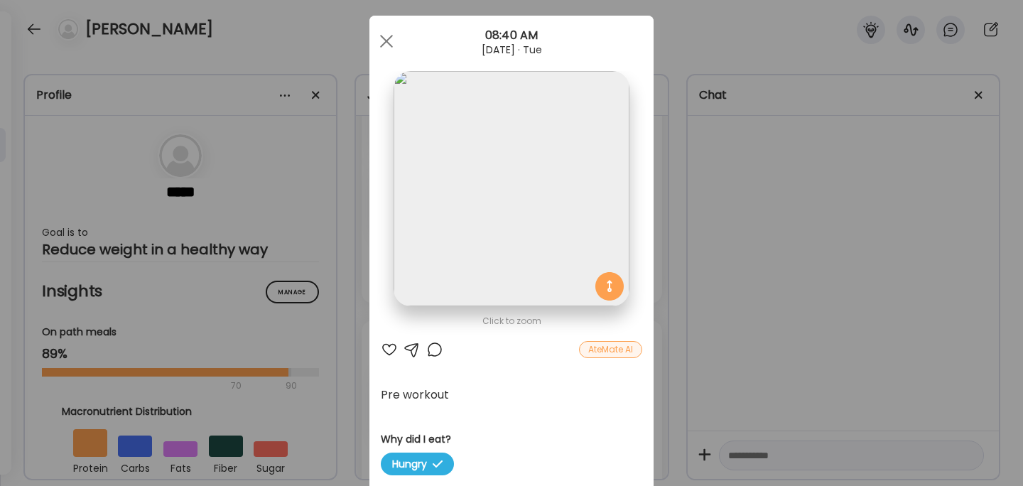
click at [765, 312] on div "Ate Coach Dashboard Wahoo! It’s official Take a moment to set up your Coach Pro…" at bounding box center [511, 243] width 1023 height 486
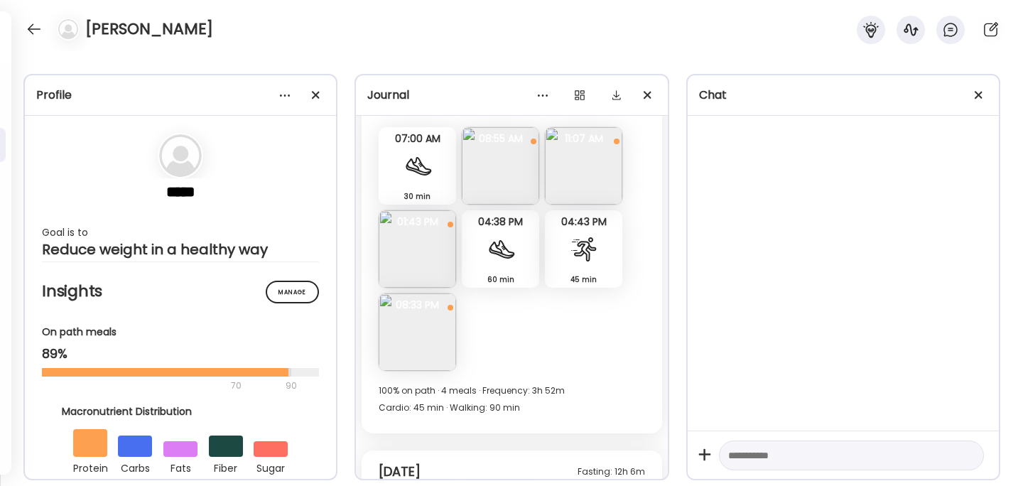
scroll to position [15126, 0]
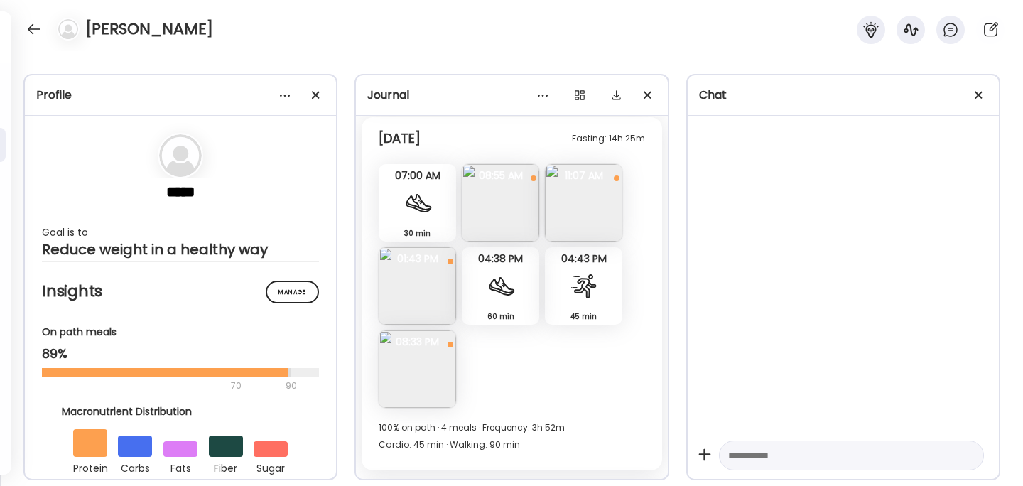
click at [414, 265] on img at bounding box center [417, 285] width 77 height 77
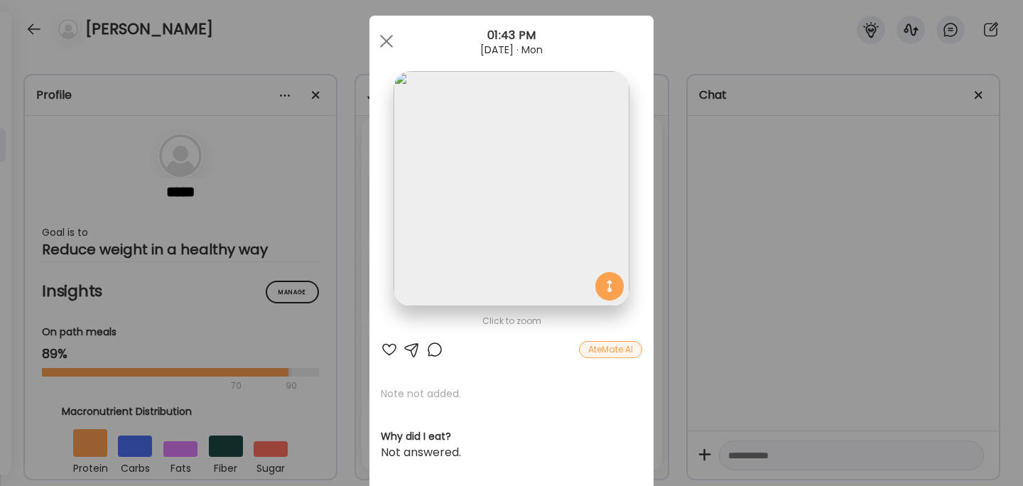
click at [709, 249] on div "Ate Coach Dashboard Wahoo! It’s official Take a moment to set up your Coach Pro…" at bounding box center [511, 243] width 1023 height 486
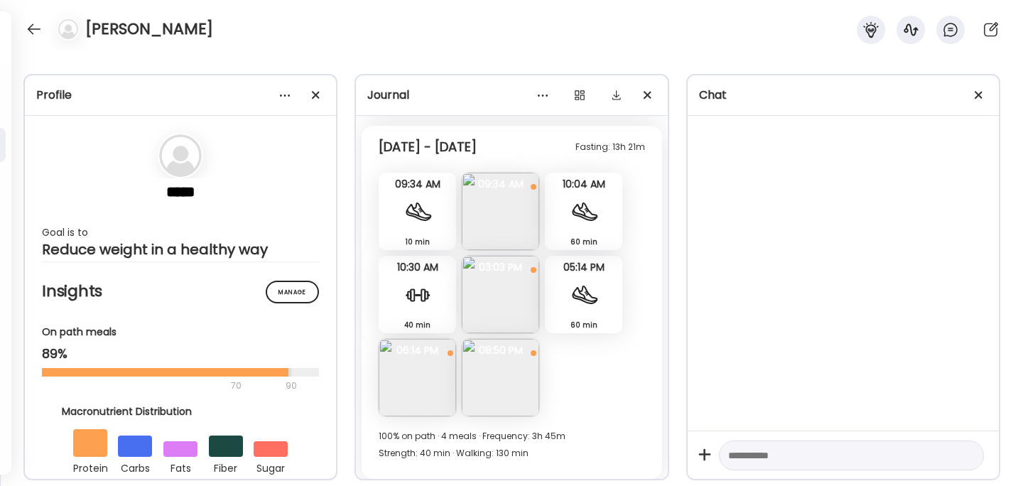
scroll to position [13309, 0]
click at [509, 193] on img at bounding box center [500, 212] width 77 height 77
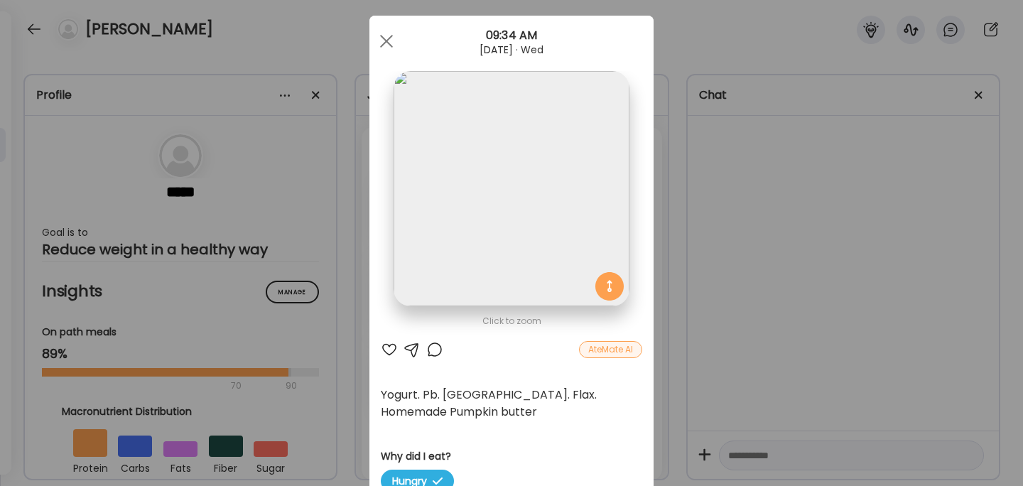
click at [427, 159] on img at bounding box center [511, 188] width 235 height 235
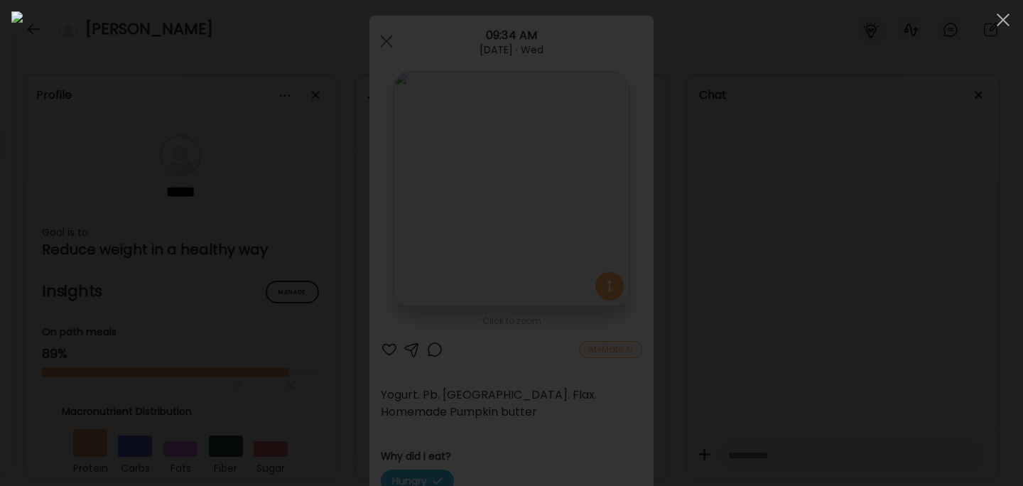
click at [427, 159] on img at bounding box center [511, 242] width 1001 height 463
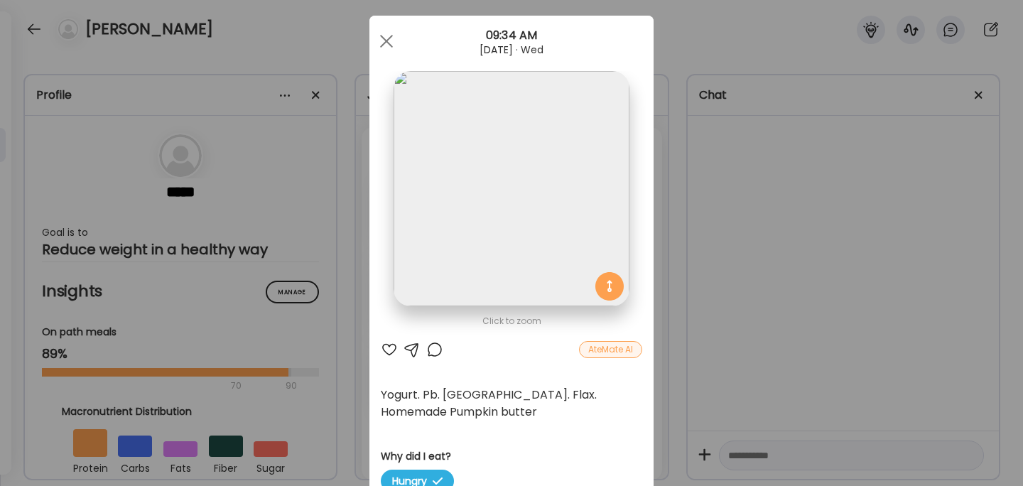
click at [427, 159] on img at bounding box center [511, 188] width 235 height 235
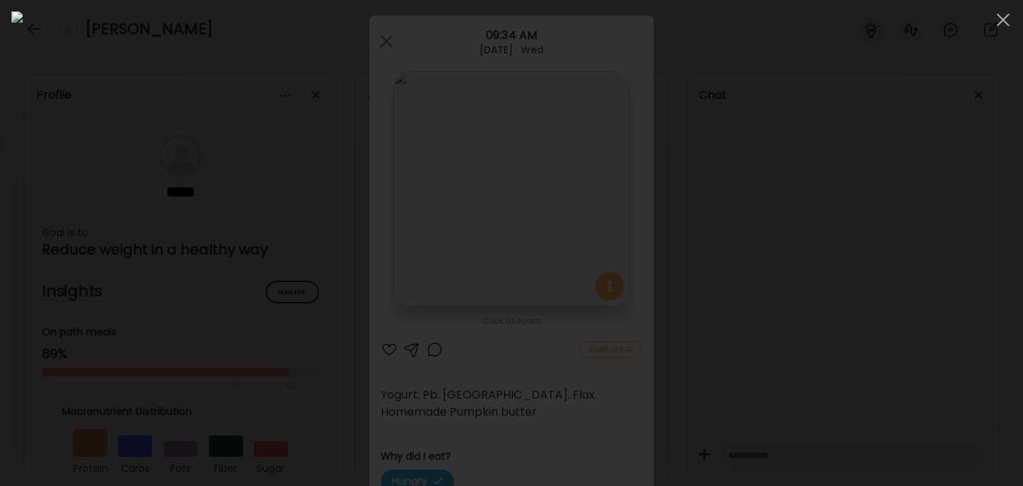
click at [937, 203] on div at bounding box center [511, 242] width 1001 height 463
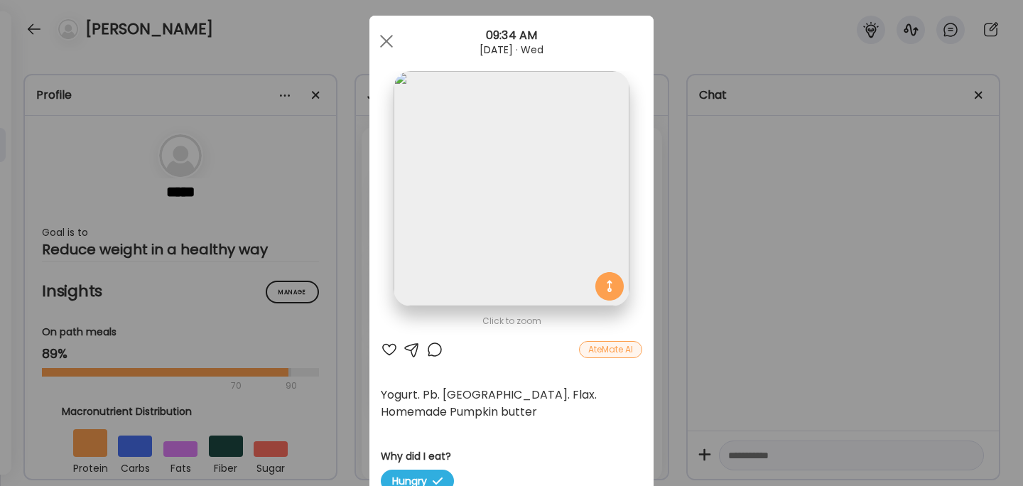
click at [784, 268] on div "Ate Coach Dashboard Wahoo! It’s official Take a moment to set up your Coach Pro…" at bounding box center [511, 243] width 1023 height 486
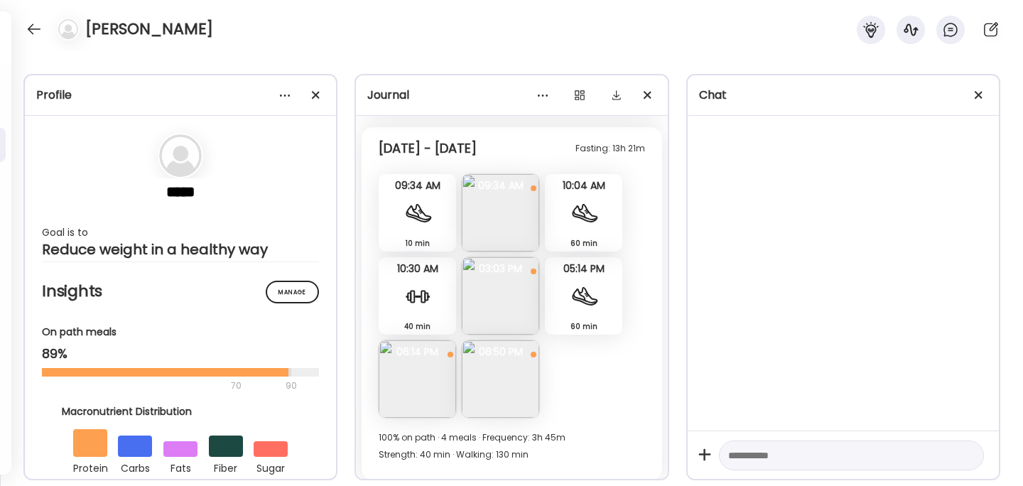
click at [505, 227] on img at bounding box center [500, 212] width 77 height 77
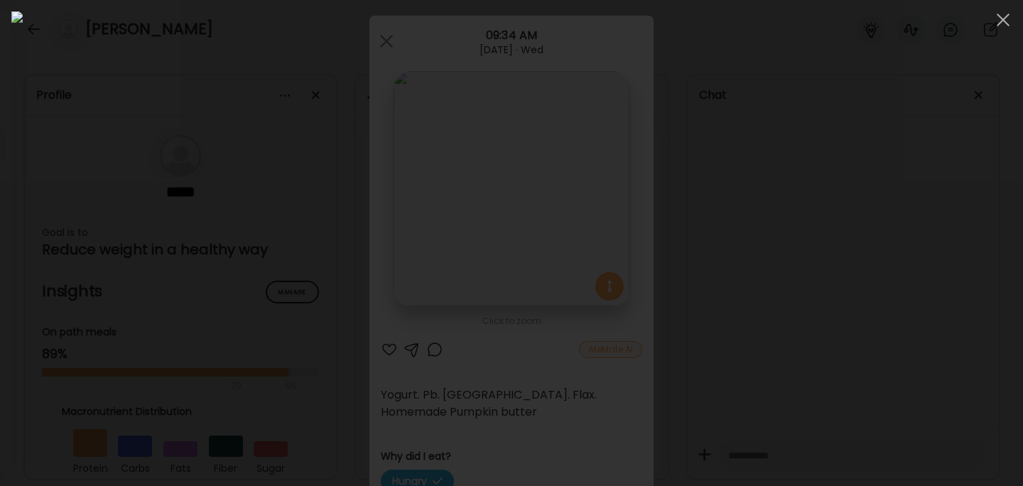
click at [851, 235] on div at bounding box center [511, 242] width 1001 height 463
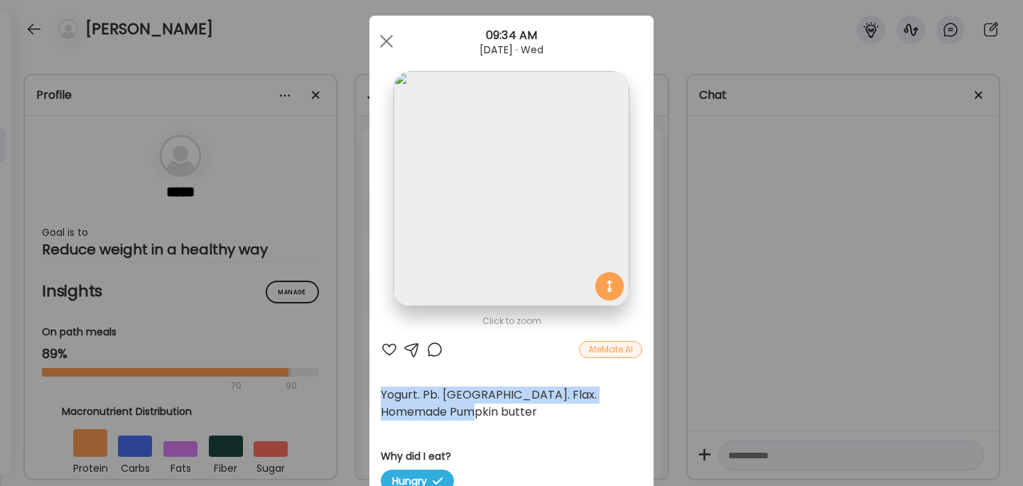
drag, startPoint x: 425, startPoint y: 409, endPoint x: 382, endPoint y: 397, distance: 44.3
click at [382, 397] on div "Yogurt. Pb. [GEOGRAPHIC_DATA]. Flax. Homemade Pumpkin butter" at bounding box center [512, 404] width 262 height 34
copy div "Yogurt. Pb. [GEOGRAPHIC_DATA]. Flax. Homemade Pumpkin butter"
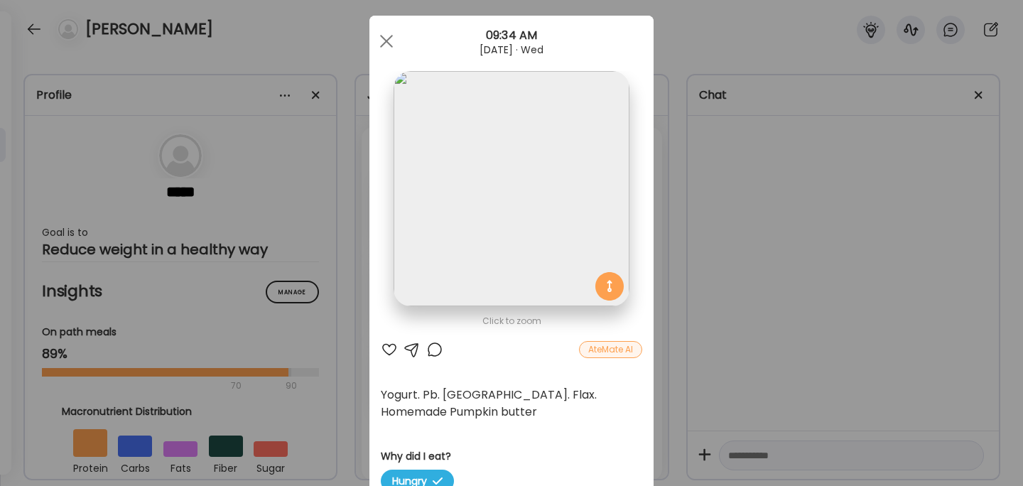
click at [757, 195] on div "Ate Coach Dashboard Wahoo! It’s official Take a moment to set up your Coach Pro…" at bounding box center [511, 243] width 1023 height 486
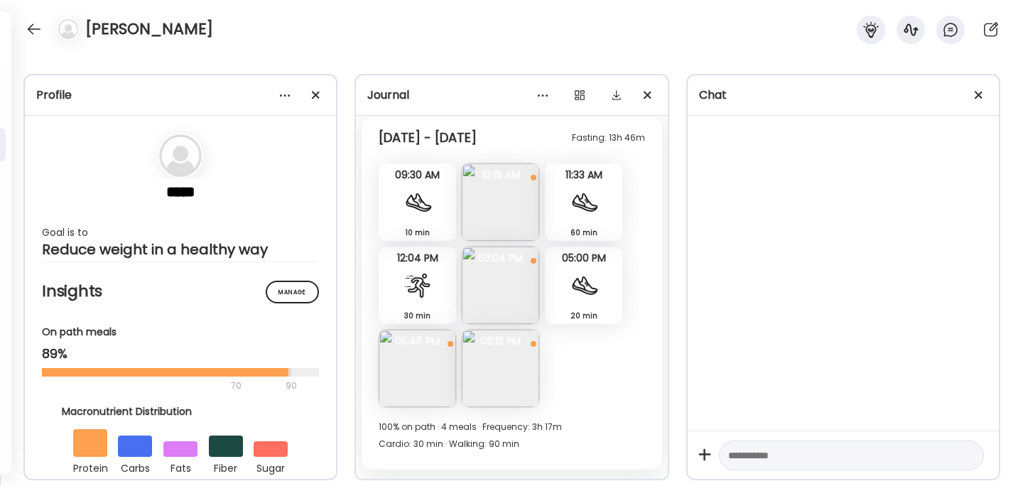
scroll to position [12949, 0]
click at [500, 213] on img at bounding box center [500, 202] width 77 height 77
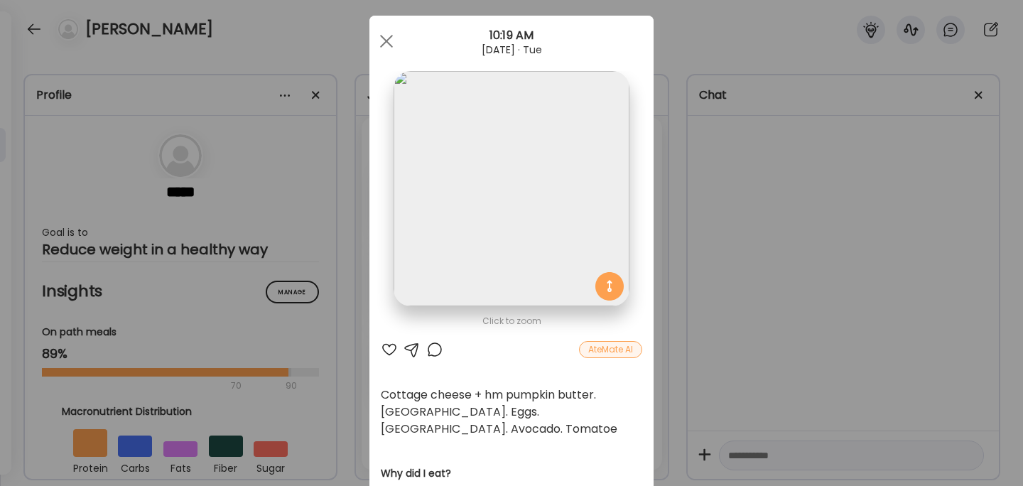
click at [481, 239] on img at bounding box center [511, 188] width 235 height 235
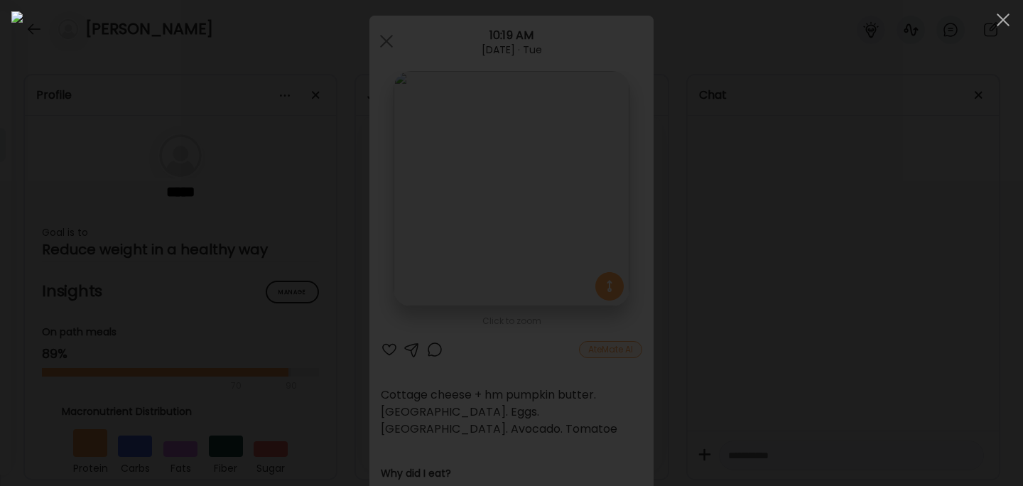
click at [842, 289] on div at bounding box center [511, 242] width 1001 height 463
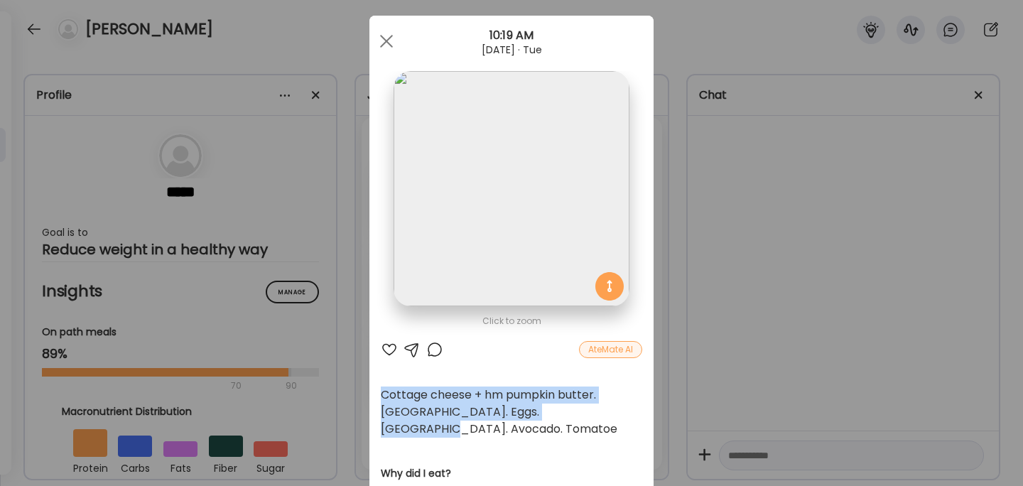
drag, startPoint x: 602, startPoint y: 409, endPoint x: 382, endPoint y: 394, distance: 220.1
click at [382, 394] on div "Cottage cheese + hm pumpkin butter. [GEOGRAPHIC_DATA]. Eggs. [GEOGRAPHIC_DATA].…" at bounding box center [512, 412] width 262 height 51
copy div "Cottage cheese + hm pumpkin butter. [GEOGRAPHIC_DATA]. Eggs. [GEOGRAPHIC_DATA].…"
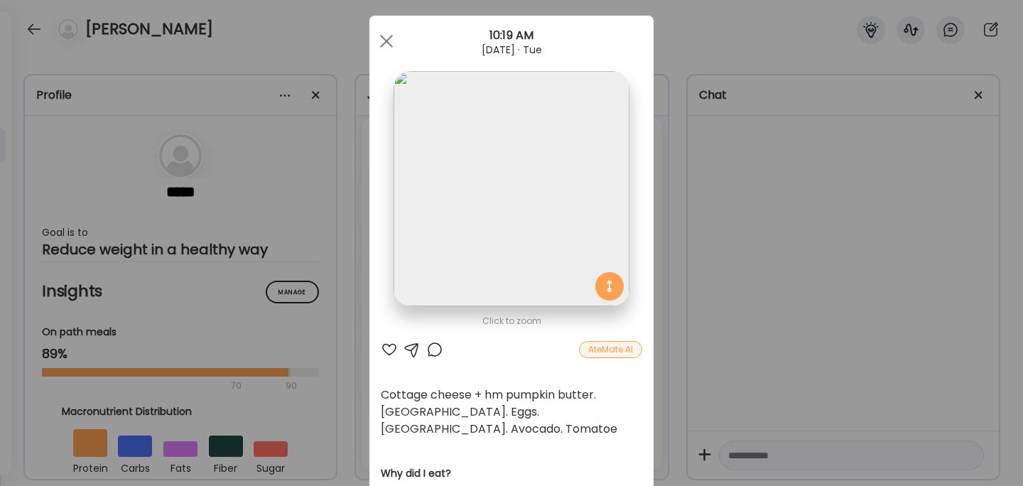
click at [747, 176] on div "Ate Coach Dashboard Wahoo! It’s official Take a moment to set up your Coach Pro…" at bounding box center [511, 243] width 1023 height 486
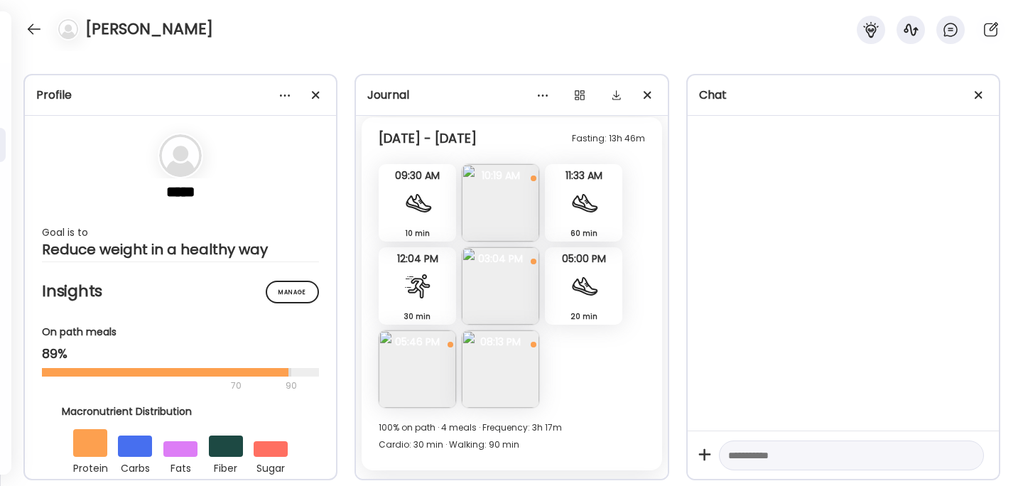
click at [509, 355] on img at bounding box center [500, 369] width 77 height 77
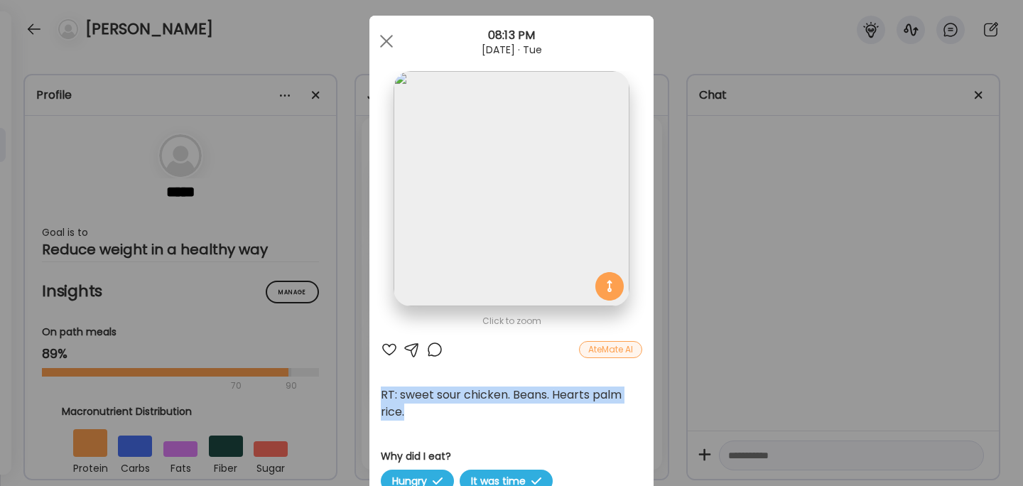
drag, startPoint x: 409, startPoint y: 414, endPoint x: 382, endPoint y: 400, distance: 30.2
click at [382, 400] on div "RT: sweet sour chicken. Beans. Hearts palm rice." at bounding box center [512, 404] width 262 height 34
copy div "RT: sweet sour chicken. Beans. Hearts palm rice."
click at [470, 263] on img at bounding box center [511, 188] width 235 height 235
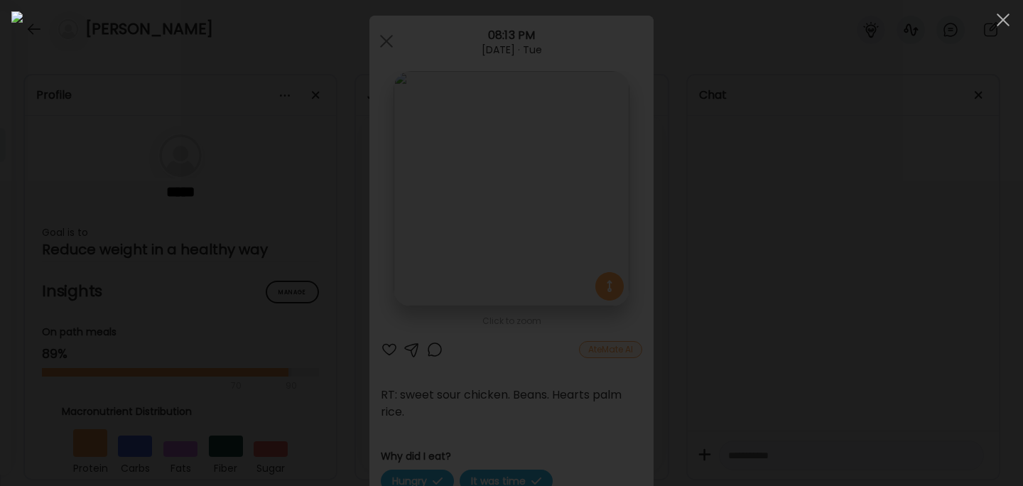
click at [235, 208] on div at bounding box center [511, 242] width 1001 height 463
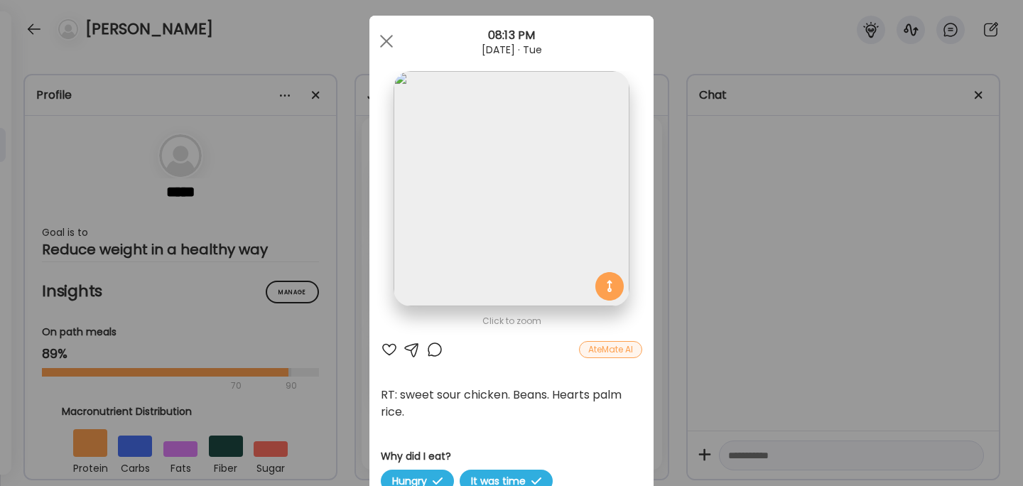
click at [699, 222] on div "Ate Coach Dashboard Wahoo! It’s official Take a moment to set up your Coach Pro…" at bounding box center [511, 243] width 1023 height 486
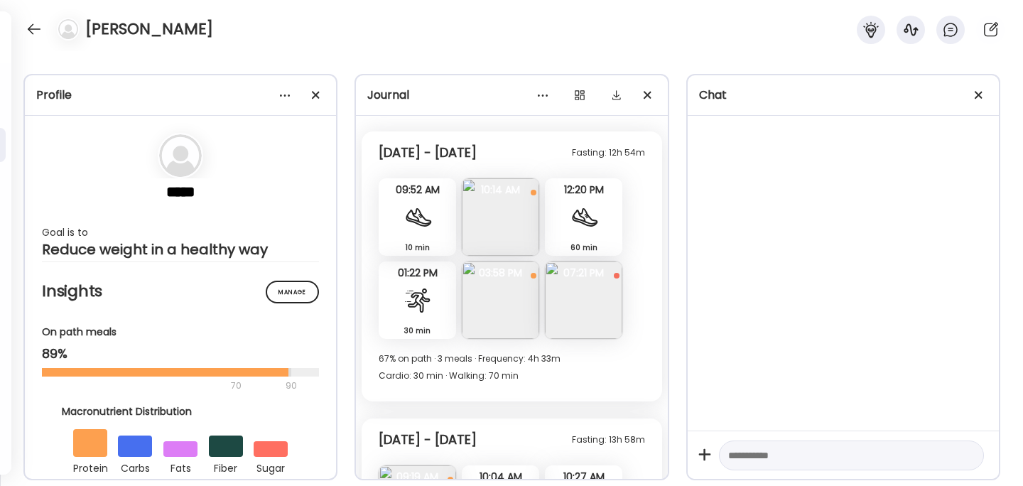
scroll to position [12359, 0]
click at [501, 223] on img at bounding box center [500, 218] width 77 height 77
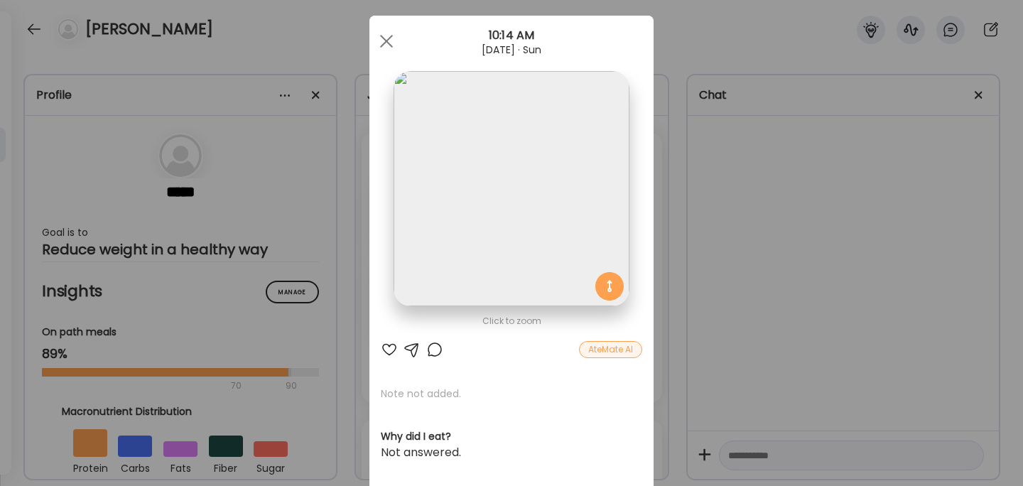
click at [510, 225] on img at bounding box center [511, 188] width 235 height 235
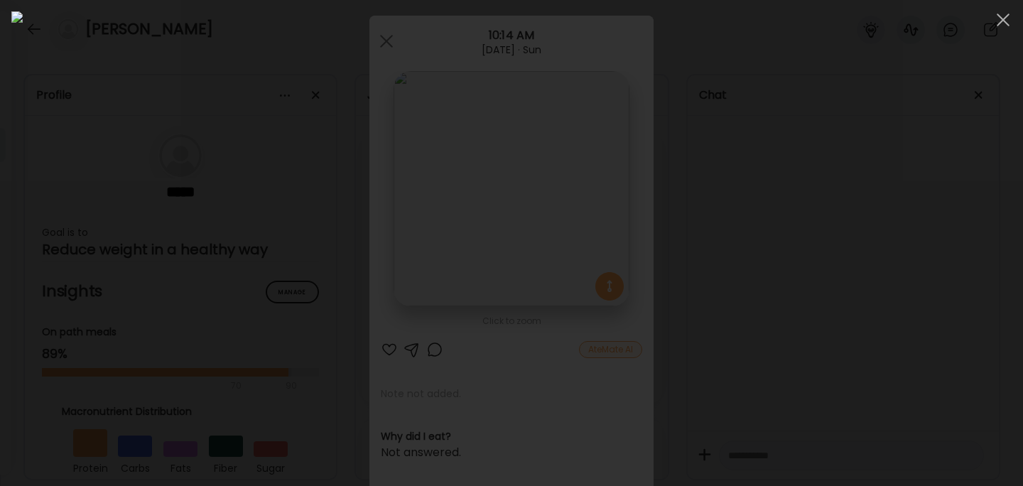
click at [854, 377] on div at bounding box center [511, 242] width 1001 height 463
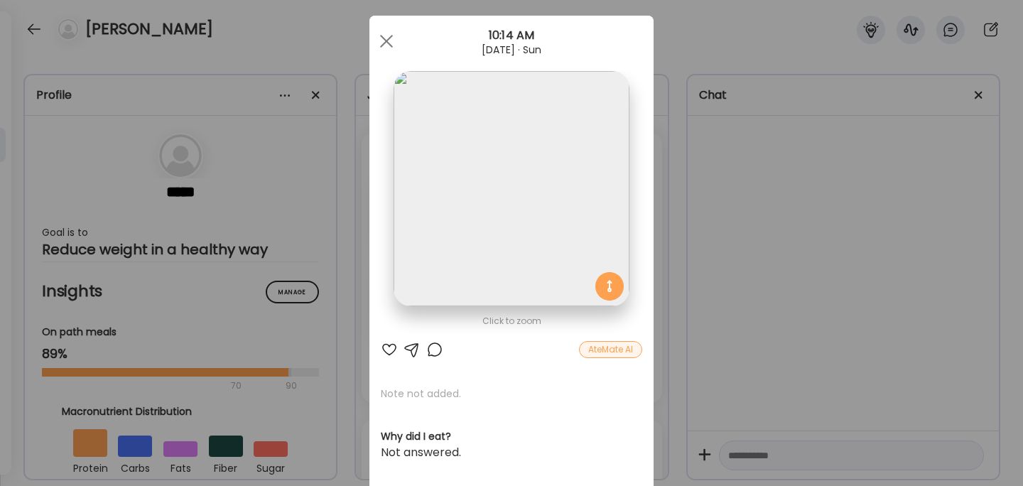
click at [798, 320] on div "Ate Coach Dashboard Wahoo! It’s official Take a moment to set up your Coach Pro…" at bounding box center [511, 243] width 1023 height 486
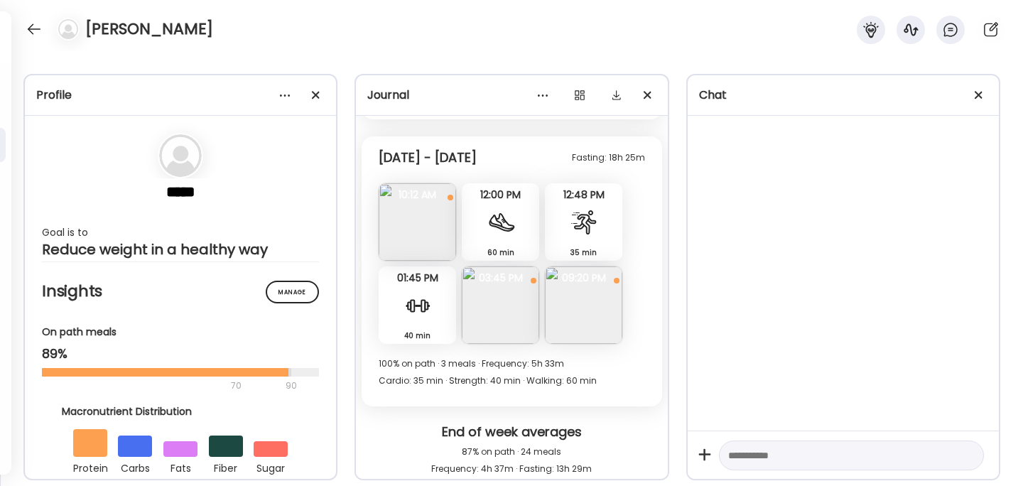
scroll to position [11945, 0]
click at [480, 300] on img at bounding box center [500, 305] width 77 height 77
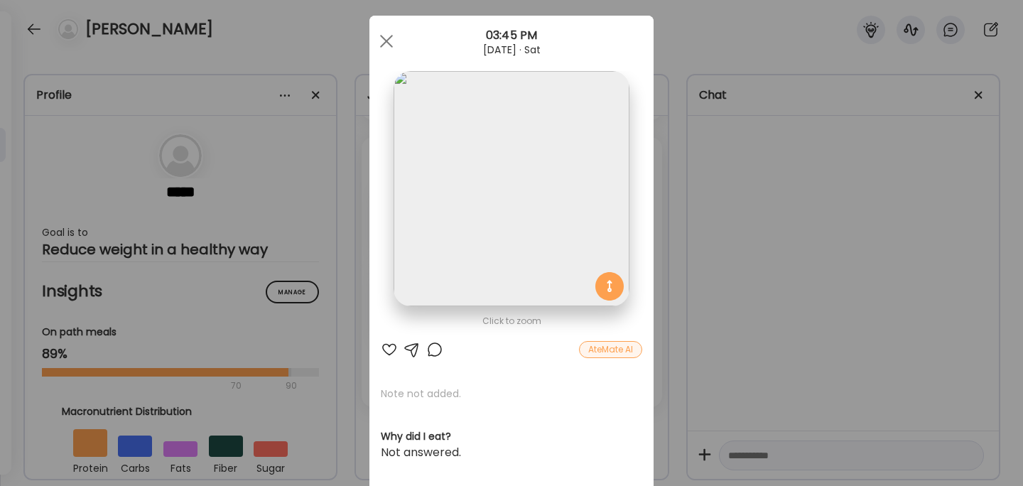
click at [490, 245] on img at bounding box center [511, 188] width 235 height 235
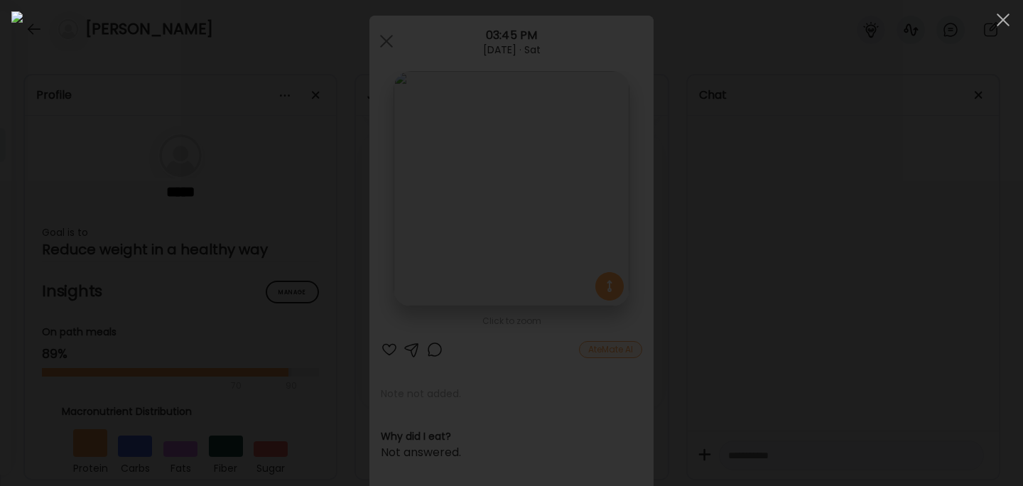
click at [835, 335] on div at bounding box center [511, 242] width 1001 height 463
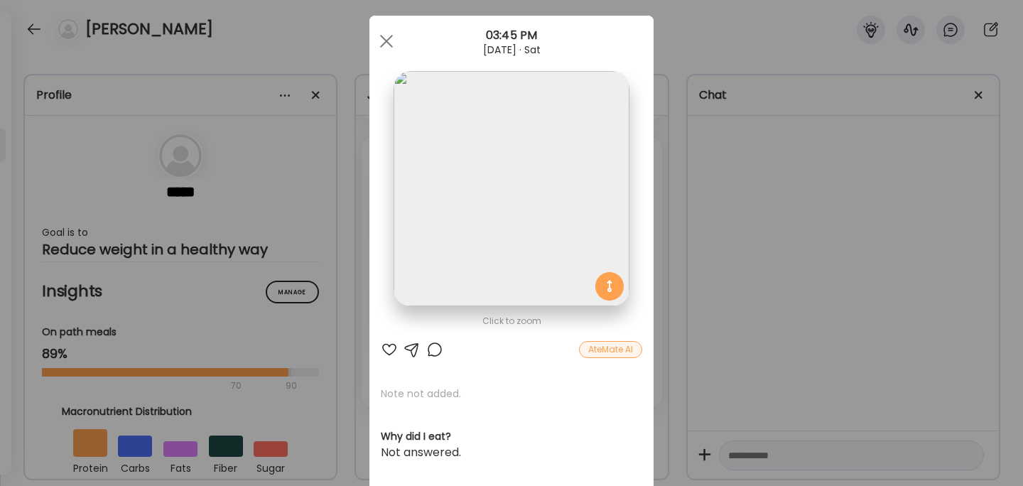
click at [835, 335] on div "Ate Coach Dashboard Wahoo! It’s official Take a moment to set up your Coach Pro…" at bounding box center [511, 243] width 1023 height 486
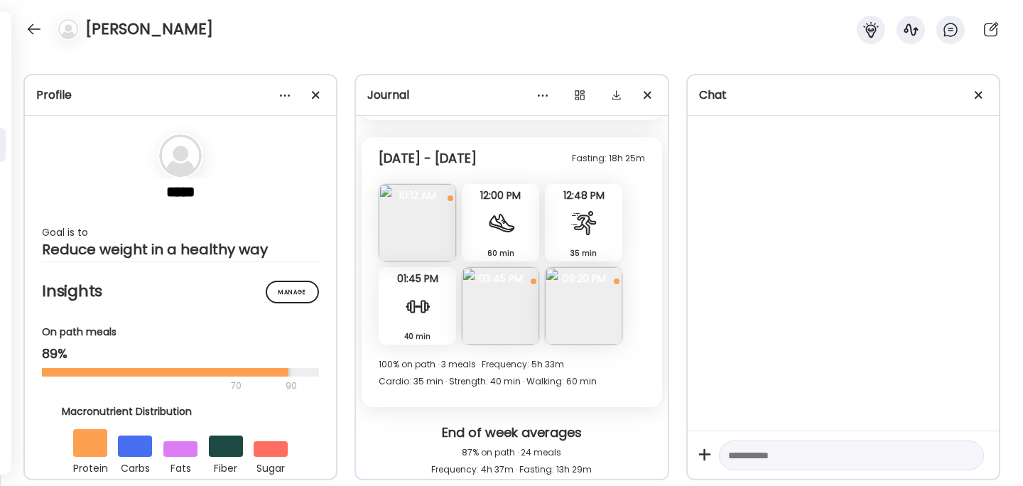
click at [500, 303] on img at bounding box center [500, 305] width 77 height 77
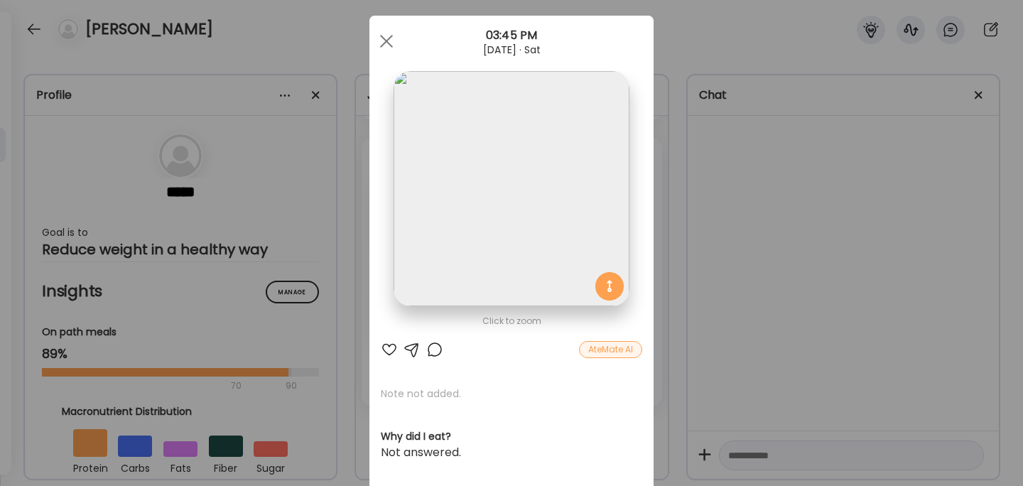
click at [790, 380] on div "Ate Coach Dashboard Wahoo! It’s official Take a moment to set up your Coach Pro…" at bounding box center [511, 243] width 1023 height 486
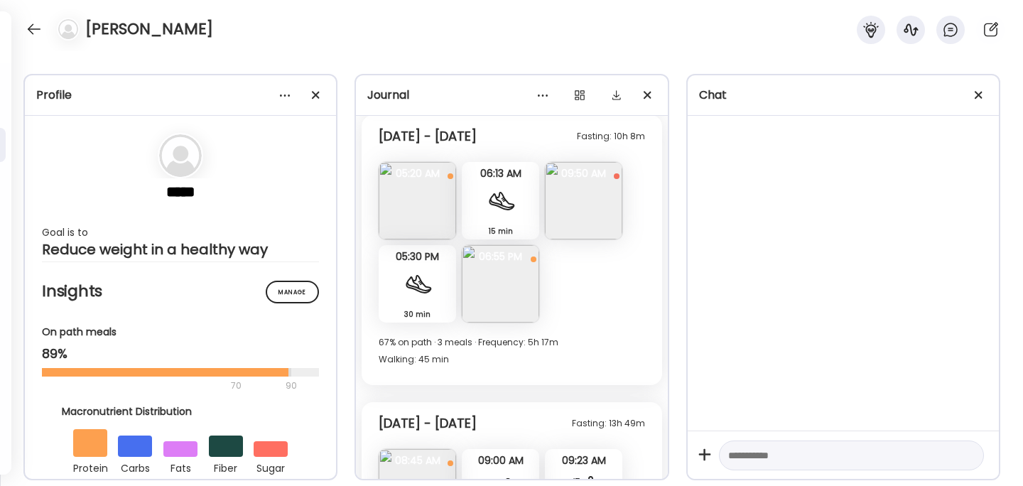
scroll to position [11012, 0]
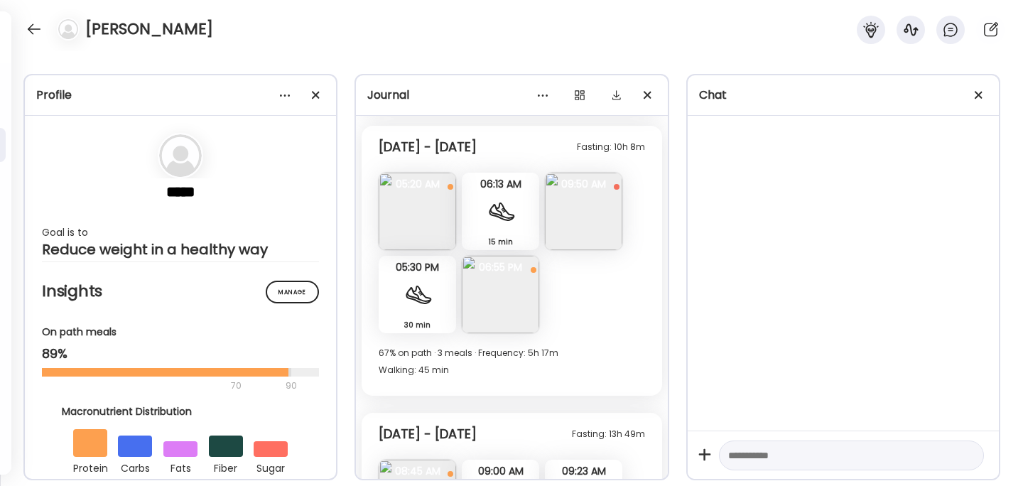
click at [507, 294] on img at bounding box center [500, 294] width 77 height 77
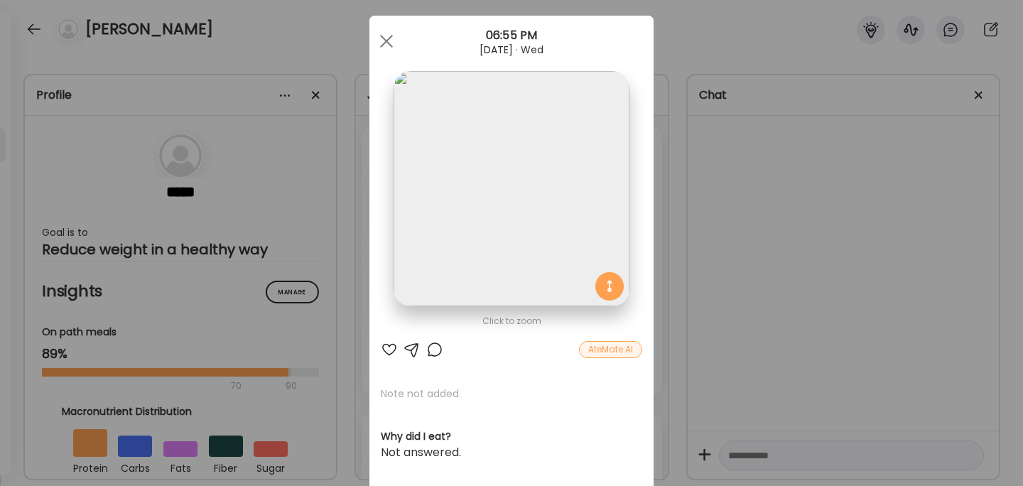
click at [749, 294] on div "Ate Coach Dashboard Wahoo! It’s official Take a moment to set up your Coach Pro…" at bounding box center [511, 243] width 1023 height 486
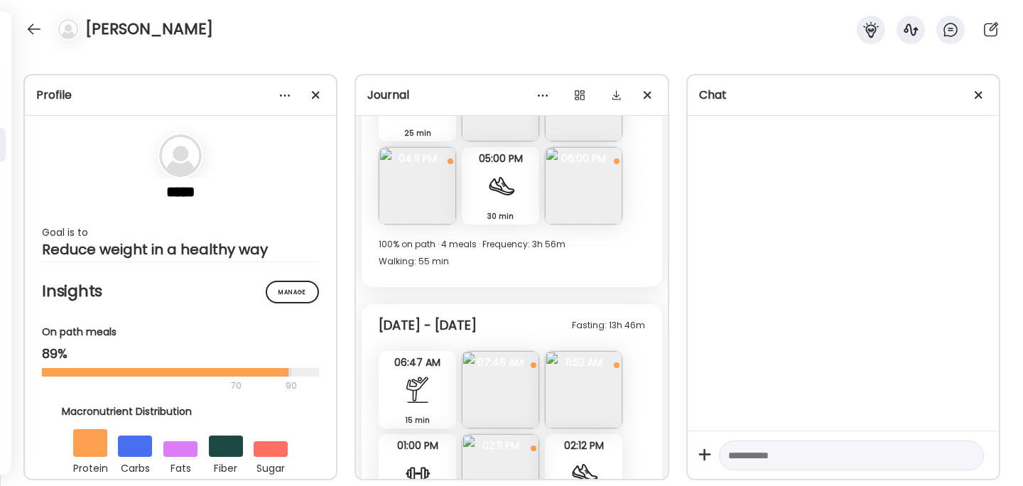
scroll to position [10585, 0]
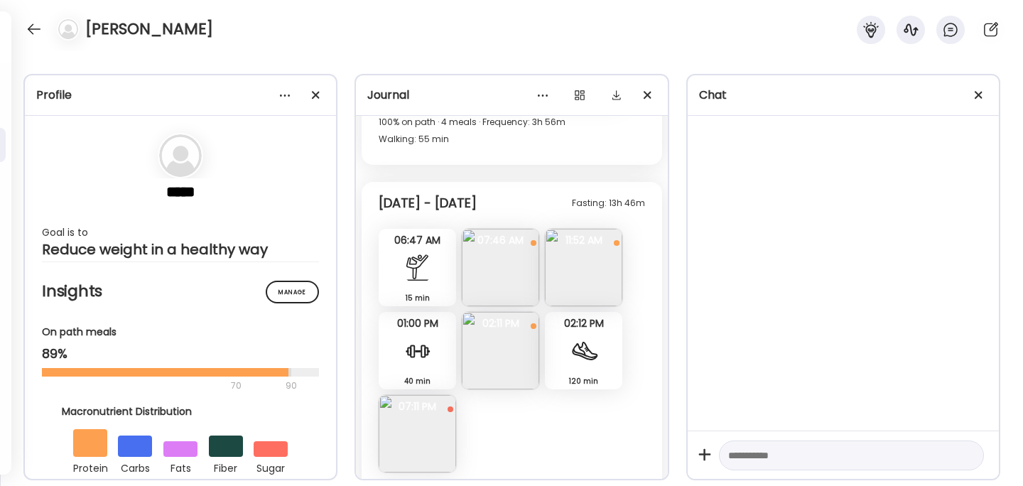
click at [506, 354] on img at bounding box center [500, 350] width 77 height 77
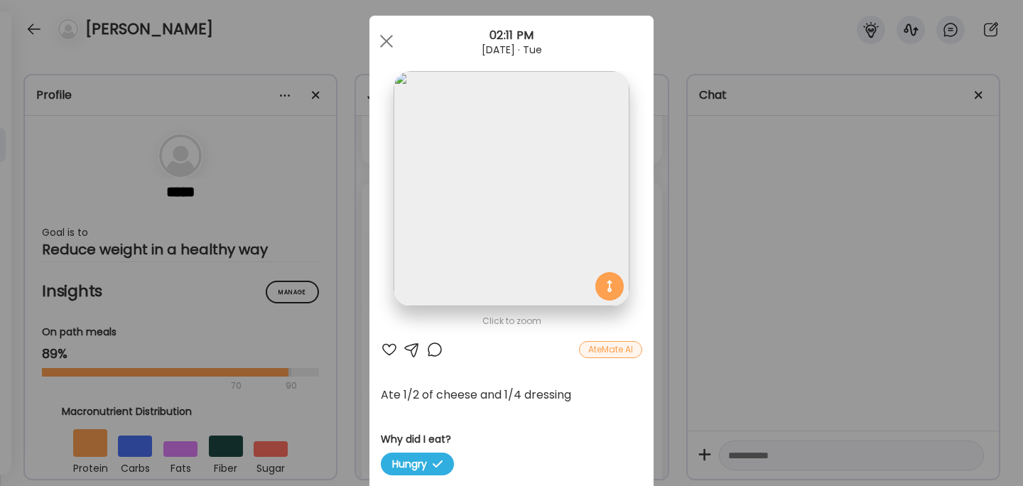
click at [790, 271] on div "Ate Coach Dashboard Wahoo! It’s official Take a moment to set up your Coach Pro…" at bounding box center [511, 243] width 1023 height 486
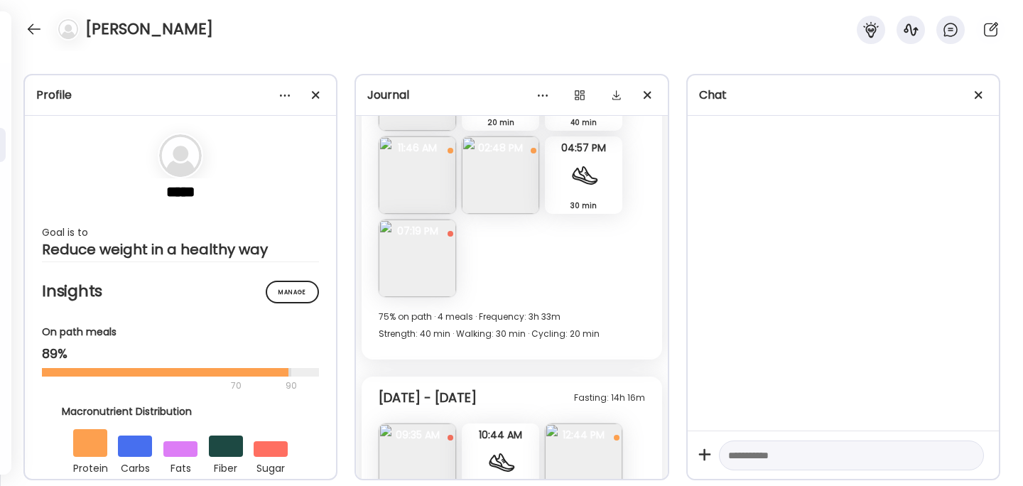
scroll to position [14209, 0]
